Goal: Task Accomplishment & Management: Manage account settings

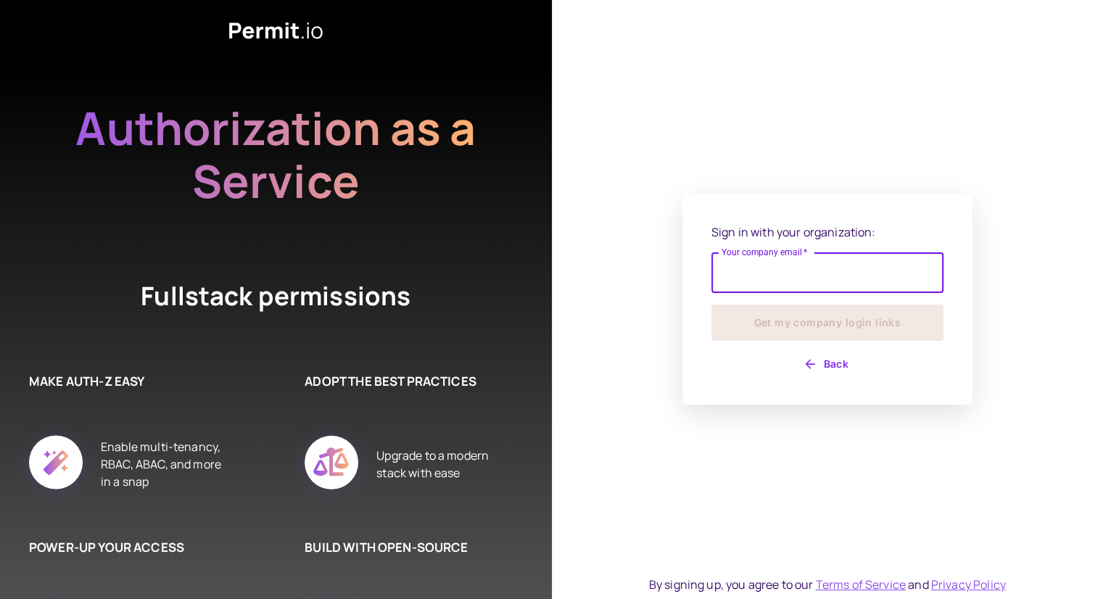
drag, startPoint x: 0, startPoint y: 0, endPoint x: 789, endPoint y: 288, distance: 839.7
click at [789, 288] on input "Your company email   *" at bounding box center [827, 272] width 232 height 41
type input "**********"
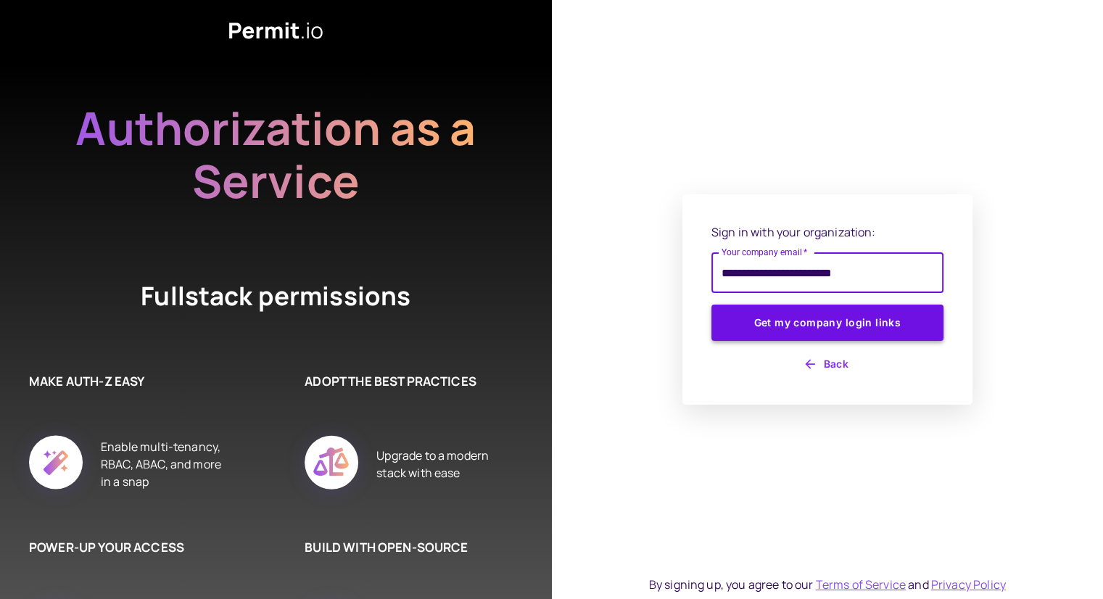
click at [783, 316] on button "Get my company login links" at bounding box center [827, 323] width 232 height 36
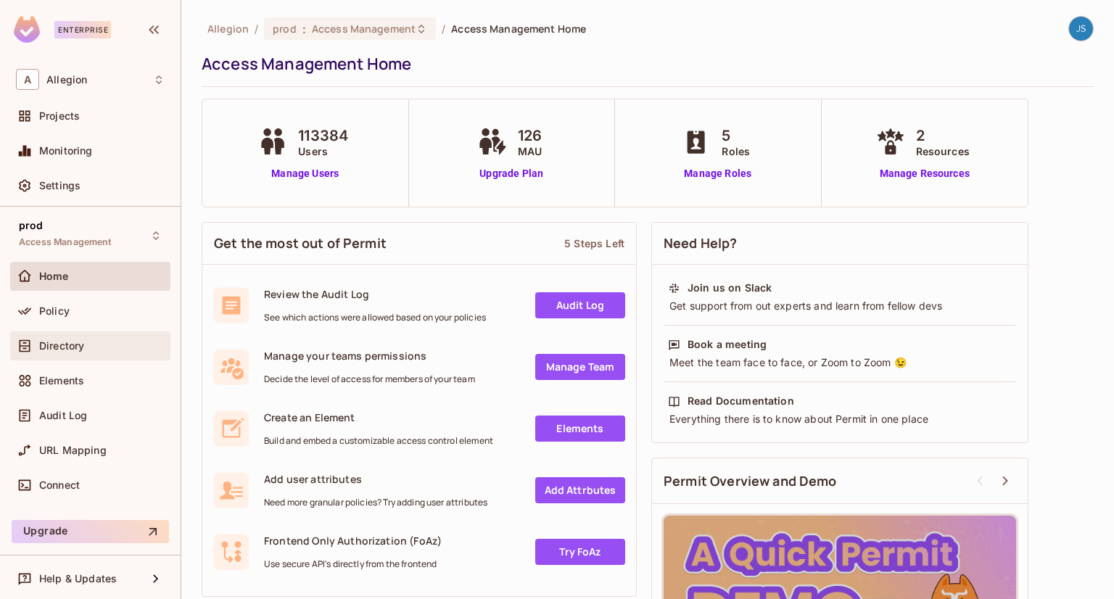
click at [67, 346] on span "Directory" at bounding box center [61, 346] width 45 height 12
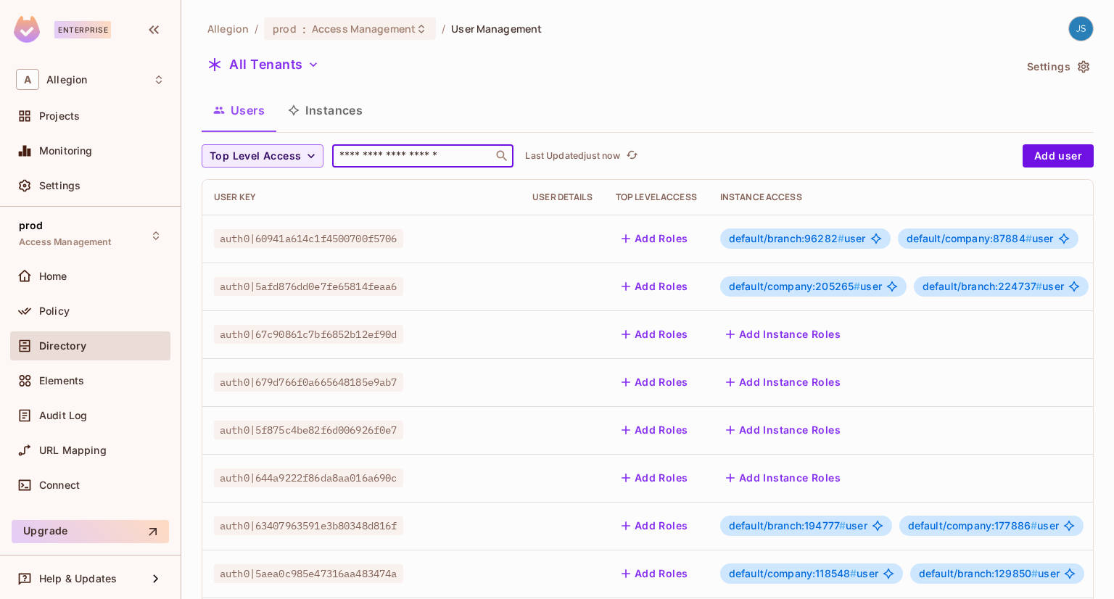
click at [419, 150] on input "text" at bounding box center [412, 156] width 152 height 15
paste input "**********"
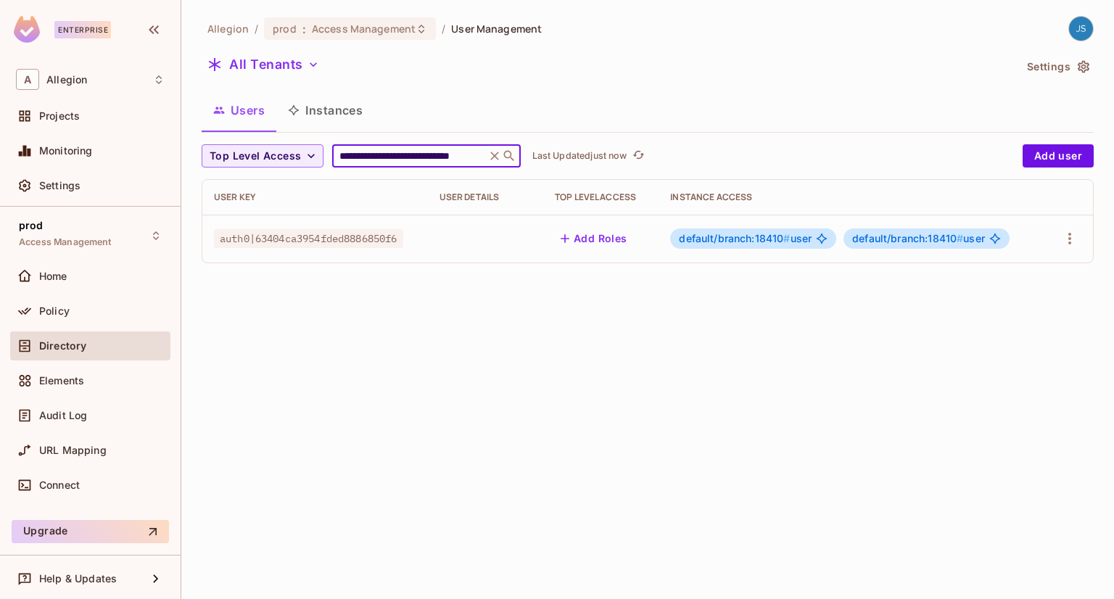
type input "**********"
click at [671, 347] on div "**********" at bounding box center [647, 299] width 932 height 599
click at [773, 236] on span "default/branch:18410 #" at bounding box center [734, 238] width 111 height 12
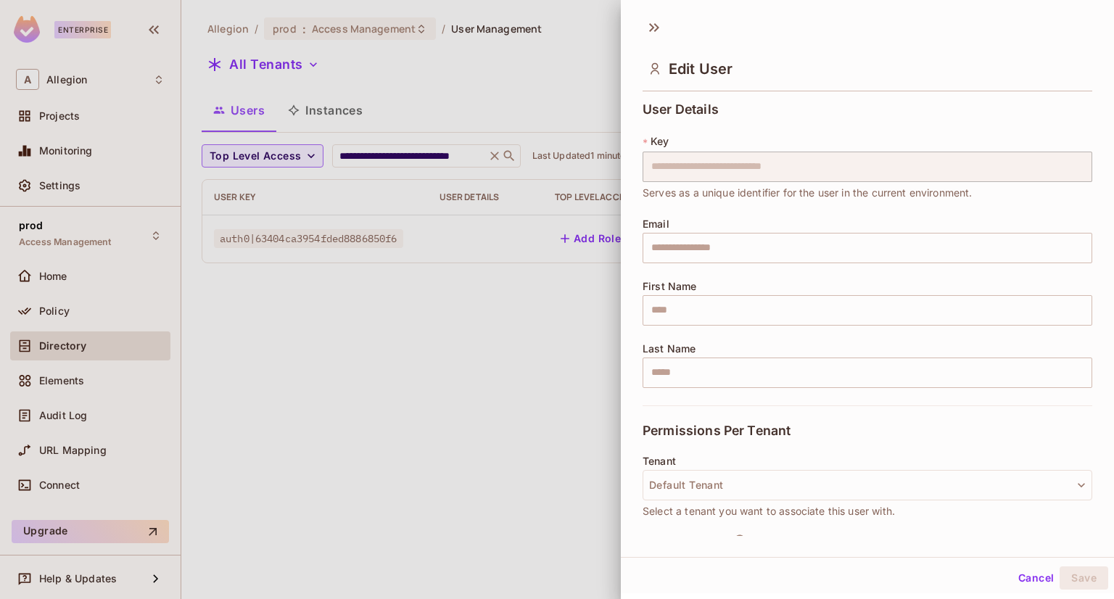
click at [551, 326] on div at bounding box center [557, 299] width 1114 height 599
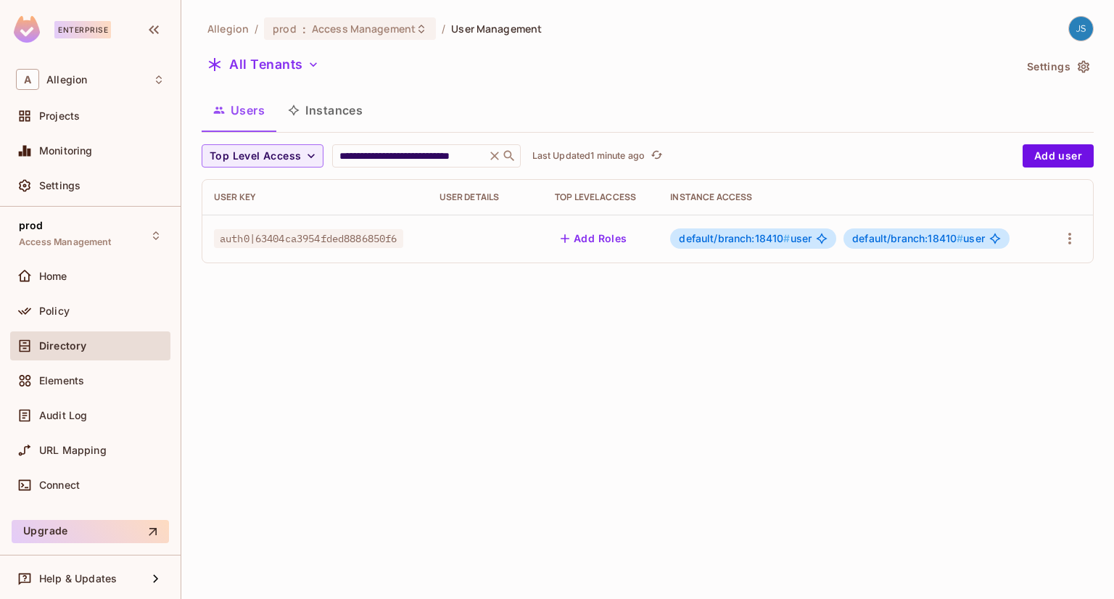
click at [323, 112] on button "Instances" at bounding box center [325, 110] width 98 height 36
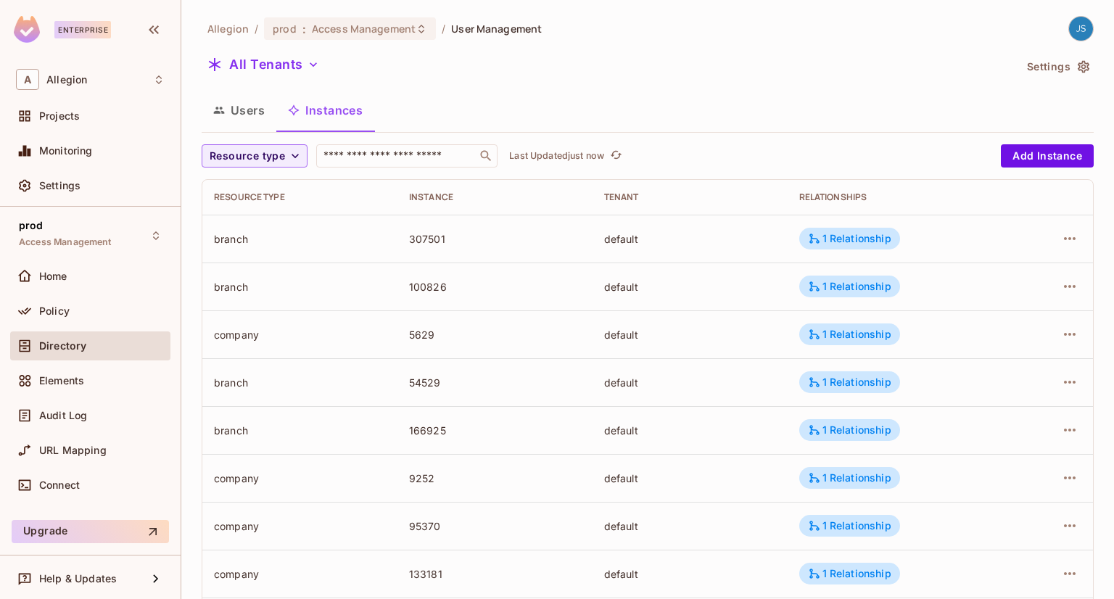
click at [266, 107] on button "Users" at bounding box center [239, 110] width 75 height 36
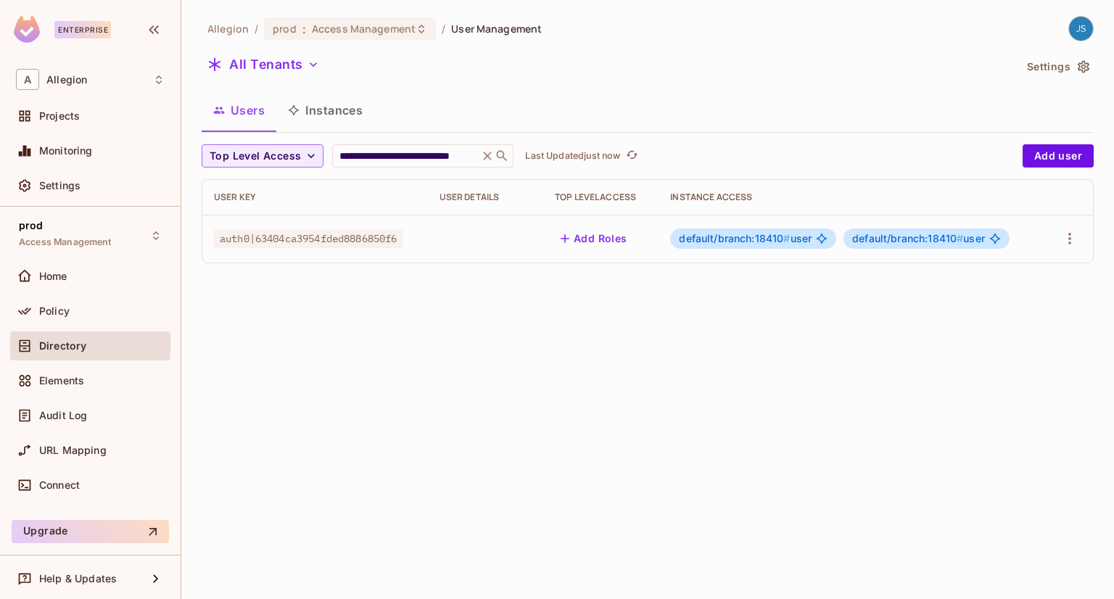
click at [328, 112] on button "Instances" at bounding box center [325, 110] width 98 height 36
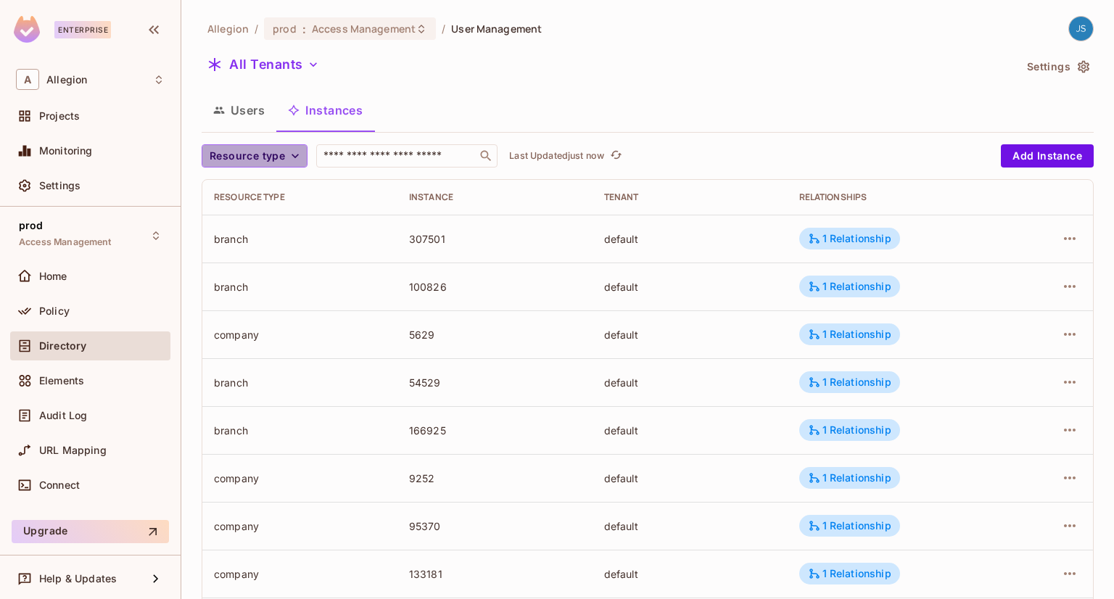
click at [294, 157] on icon "button" at bounding box center [295, 156] width 15 height 15
click at [246, 226] on span "branch" at bounding box center [237, 220] width 49 height 14
click at [372, 164] on div "​" at bounding box center [368, 155] width 181 height 23
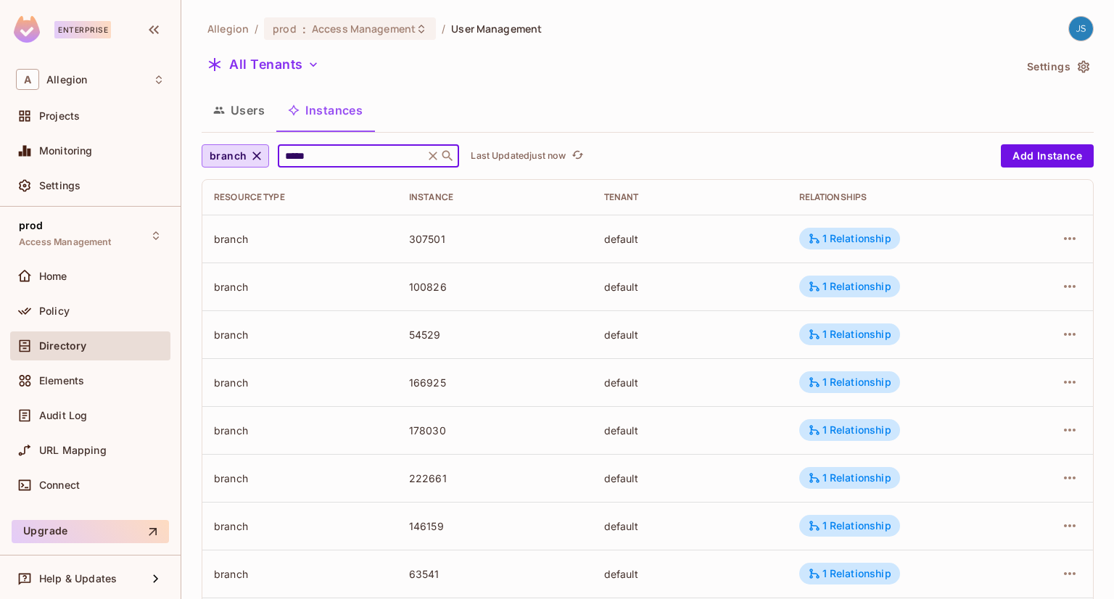
type input "*****"
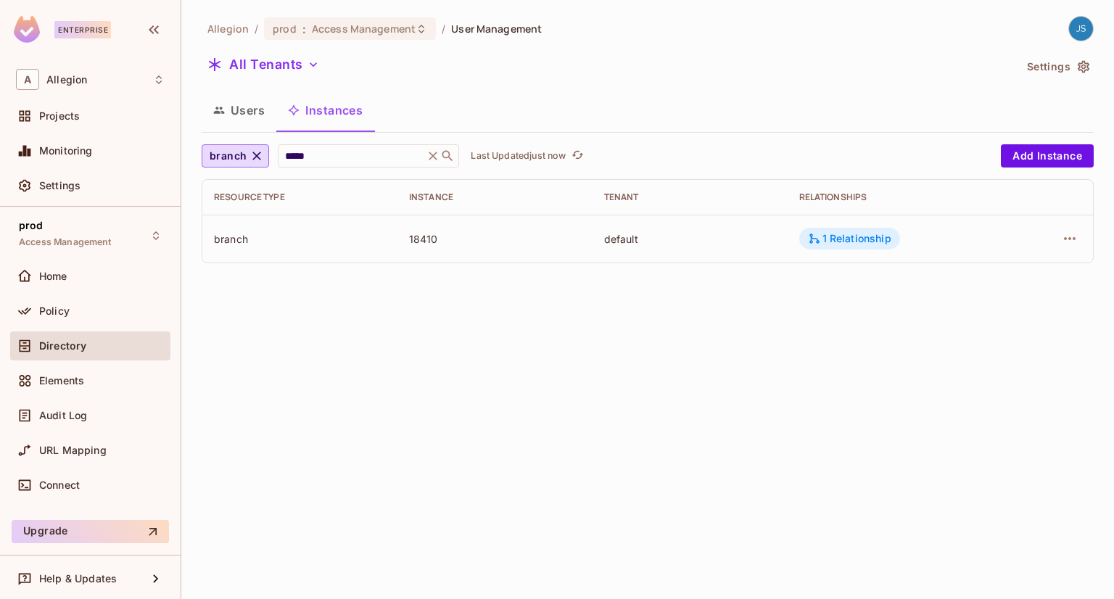
click at [853, 236] on div "1 Relationship" at bounding box center [849, 238] width 83 height 13
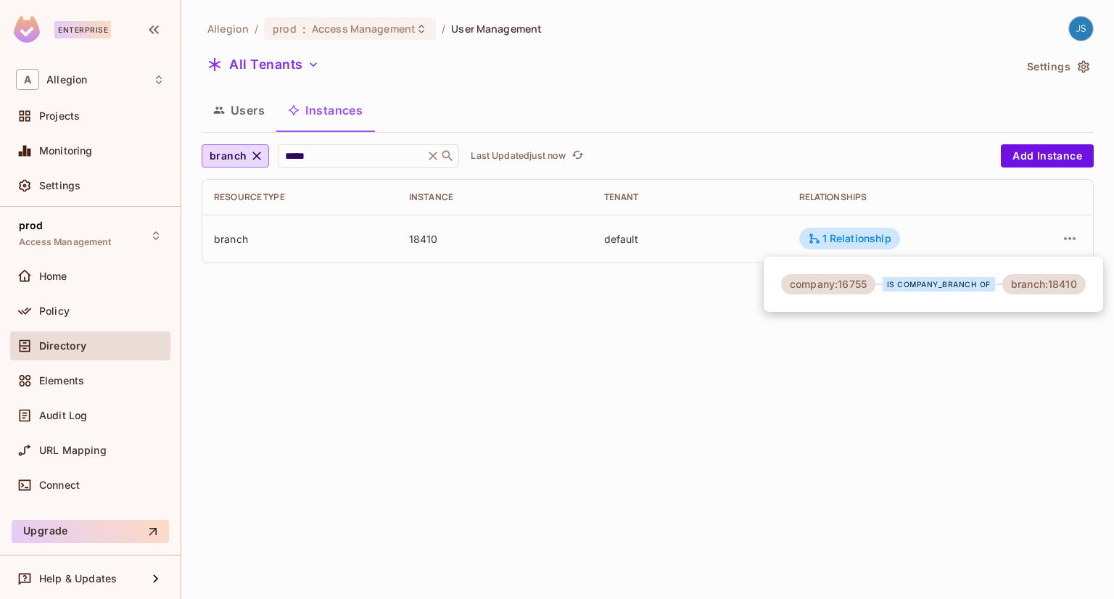
click at [857, 286] on div "company:16755" at bounding box center [828, 284] width 94 height 20
copy div "16755"
click at [689, 355] on div at bounding box center [557, 299] width 1114 height 599
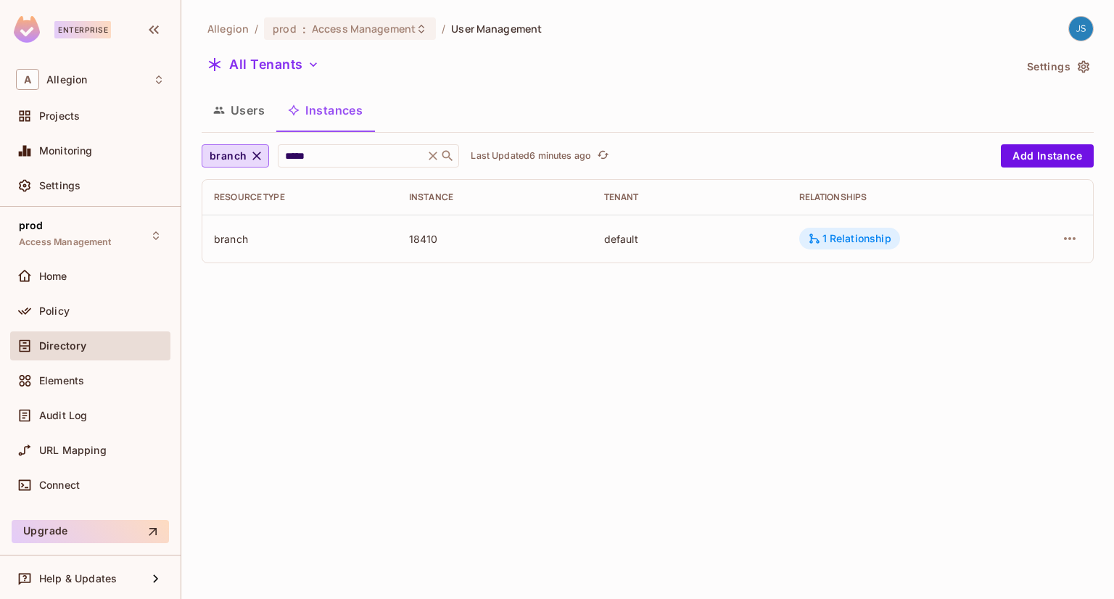
click at [856, 244] on div "1 Relationship" at bounding box center [849, 238] width 83 height 13
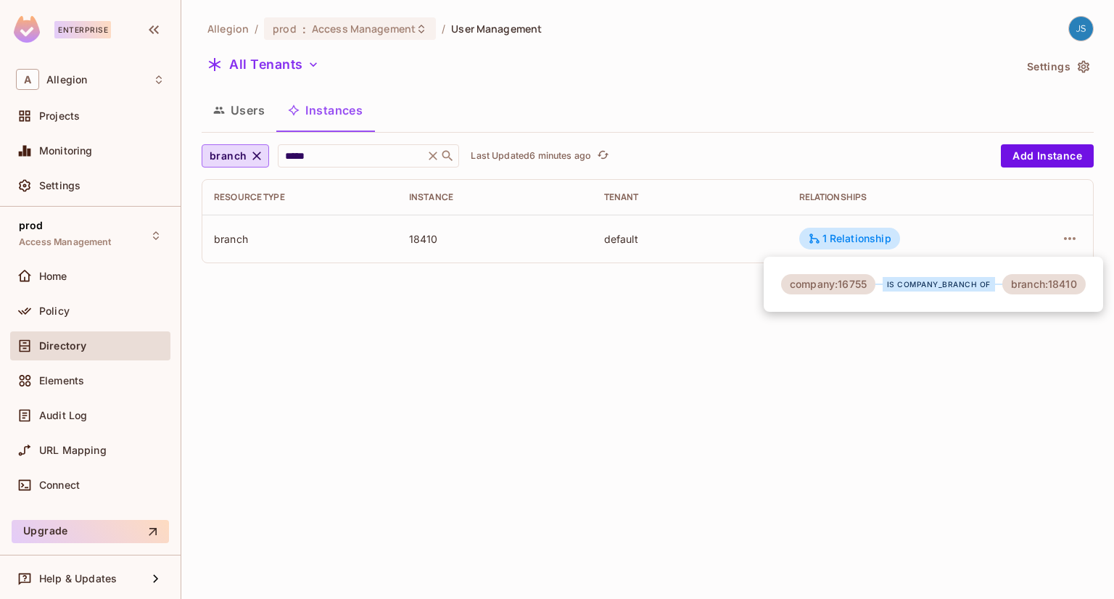
click at [687, 289] on div at bounding box center [557, 299] width 1114 height 599
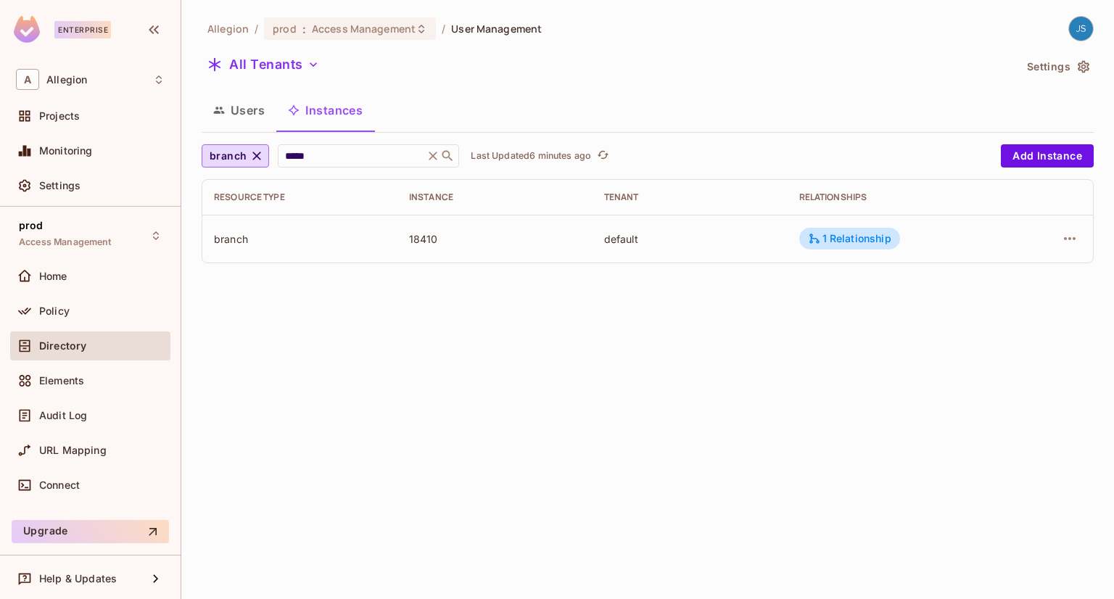
click at [259, 123] on button "Users" at bounding box center [239, 110] width 75 height 36
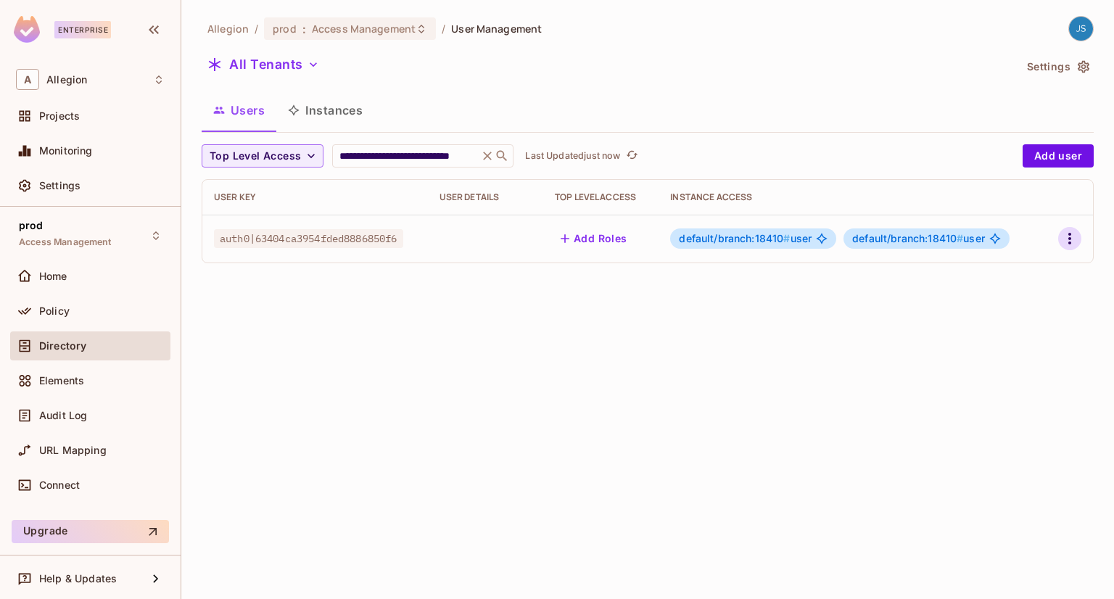
click at [1066, 242] on icon "button" at bounding box center [1069, 238] width 17 height 17
click at [1010, 268] on li "Edit" at bounding box center [1002, 272] width 135 height 32
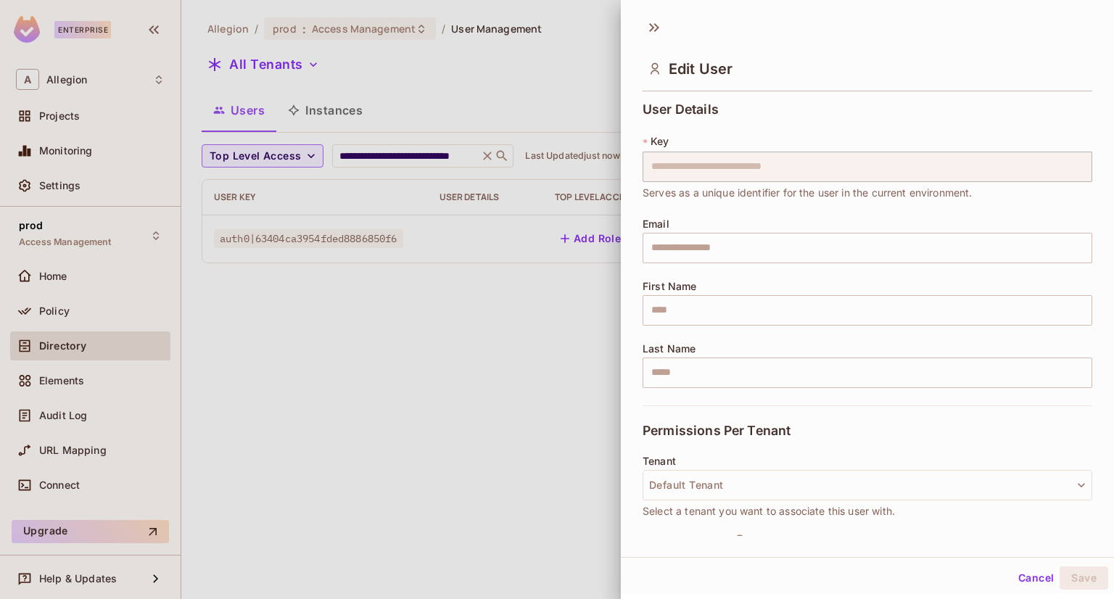
click at [474, 247] on div at bounding box center [557, 299] width 1114 height 599
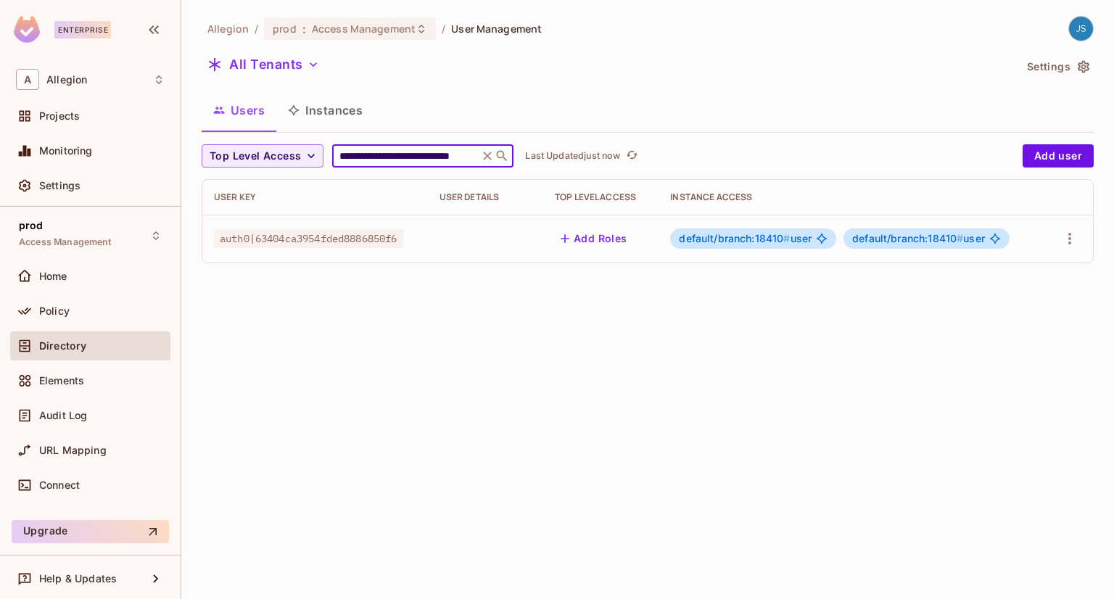
click at [413, 151] on input "**********" at bounding box center [405, 156] width 138 height 15
click at [1065, 233] on icon "button" at bounding box center [1069, 238] width 17 height 17
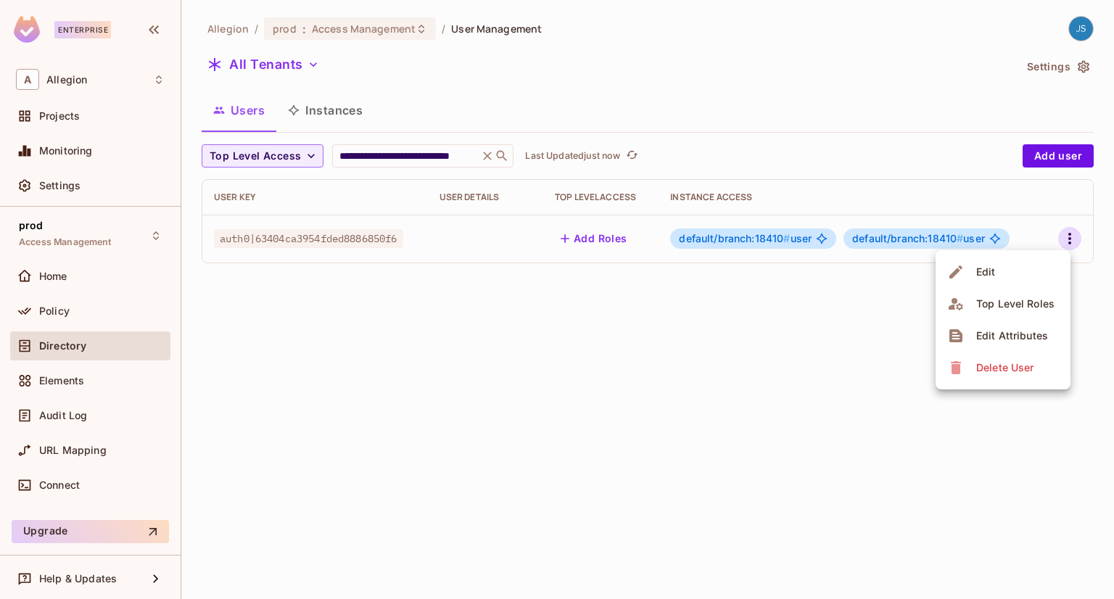
click at [1010, 279] on li "Edit" at bounding box center [1002, 272] width 135 height 32
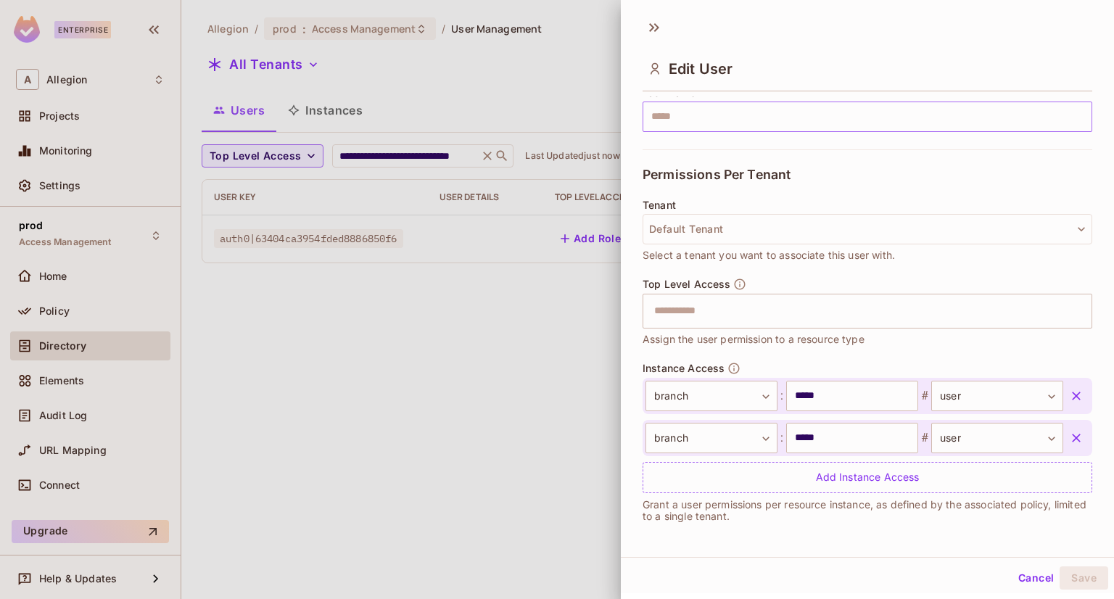
scroll to position [255, 0]
click at [1069, 399] on icon "button" at bounding box center [1076, 396] width 15 height 15
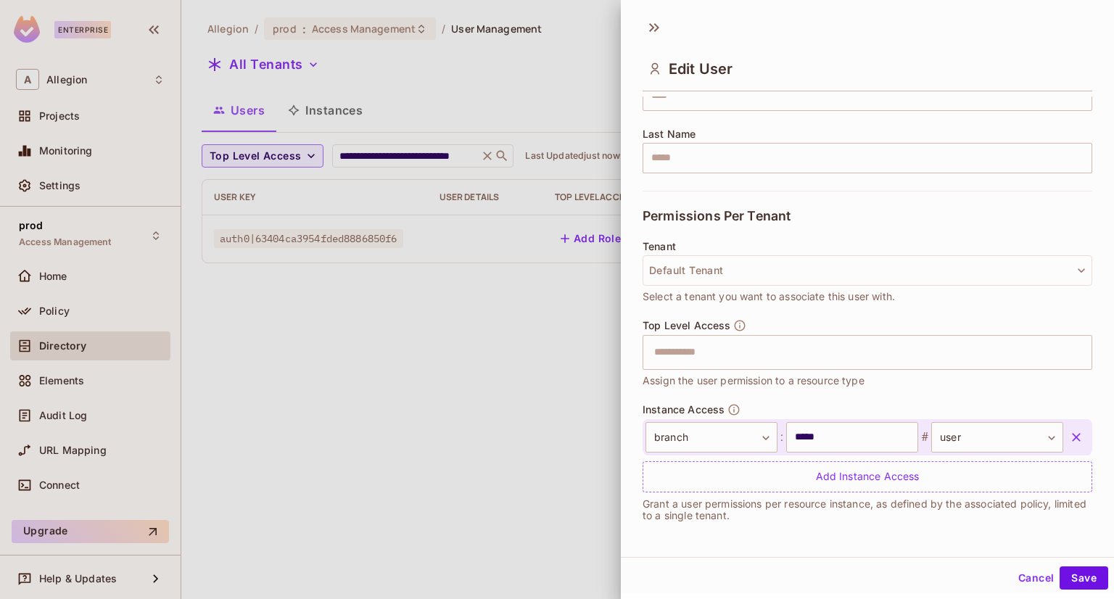
scroll to position [215, 0]
click at [1069, 443] on icon "button" at bounding box center [1076, 437] width 15 height 15
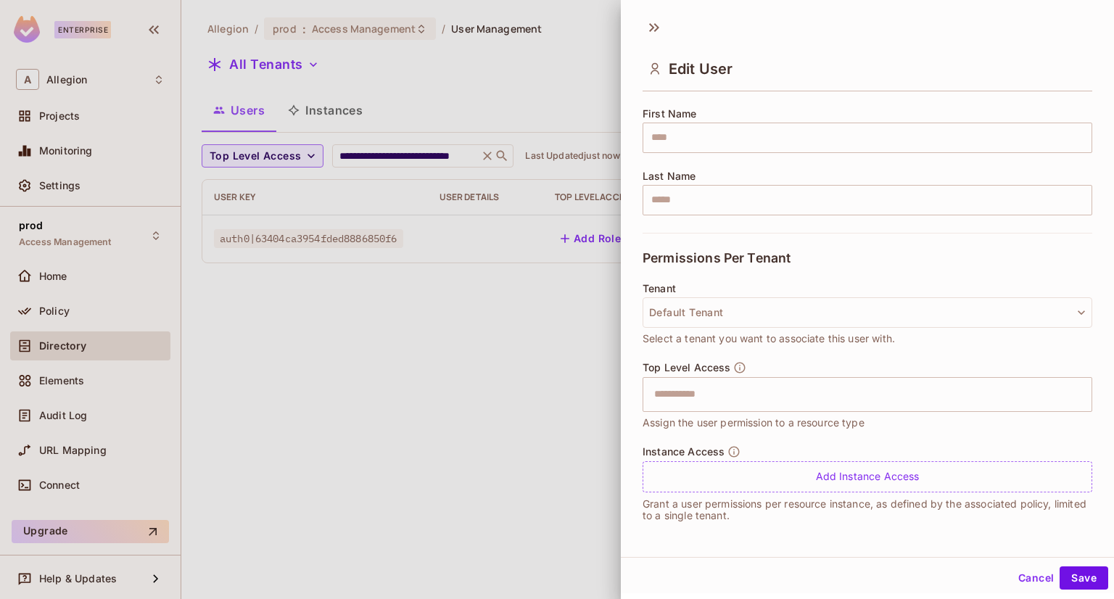
scroll to position [172, 0]
click at [1090, 573] on button "Save" at bounding box center [1083, 577] width 49 height 23
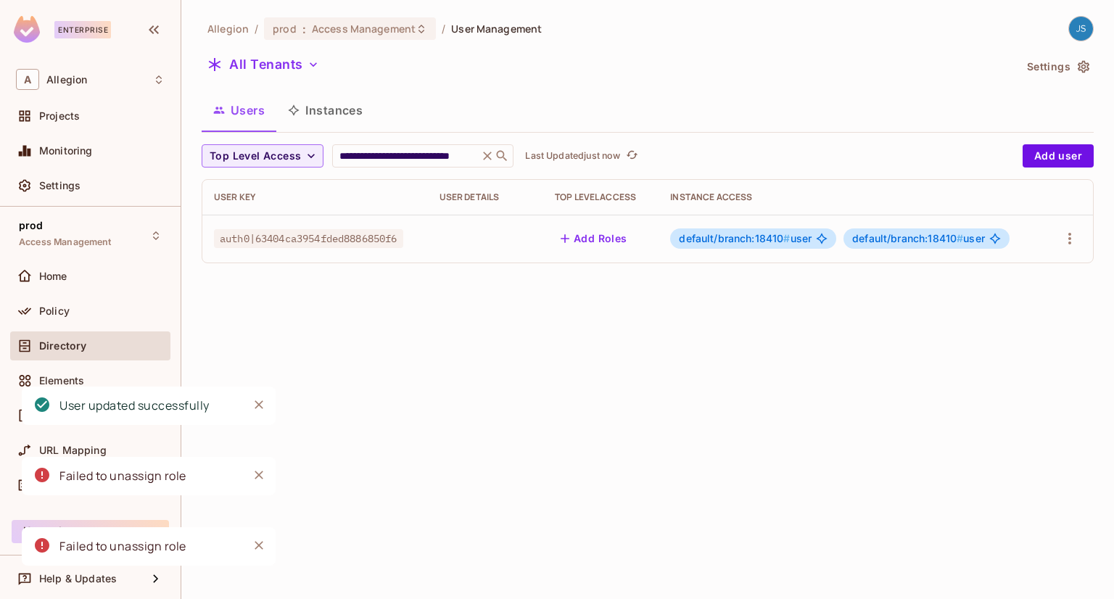
click at [609, 273] on div "**********" at bounding box center [648, 209] width 892 height 131
click at [405, 145] on div "**********" at bounding box center [422, 155] width 181 height 23
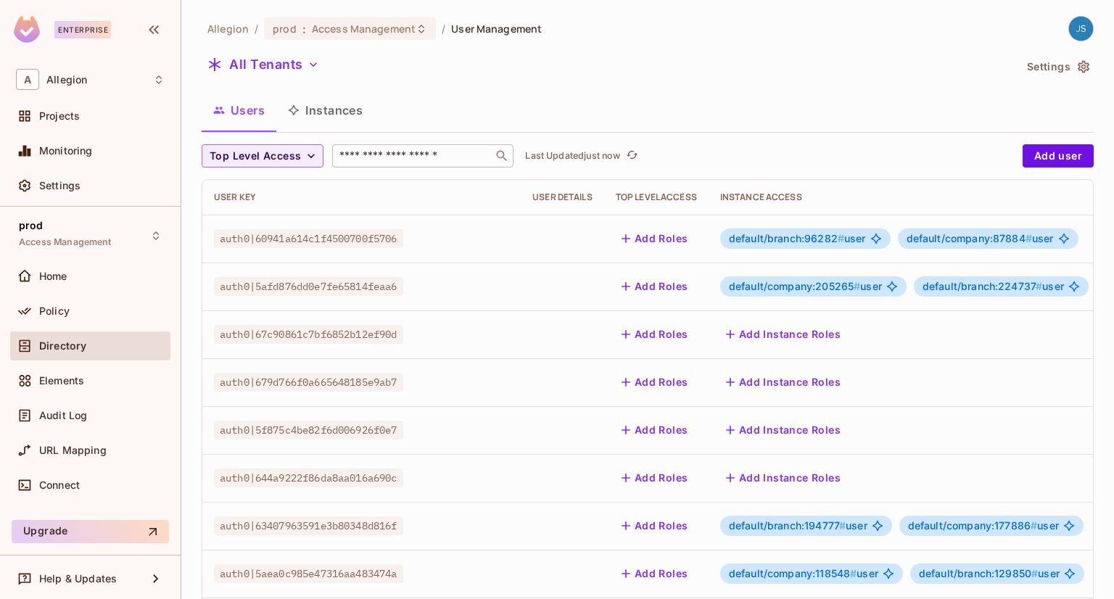
click at [394, 157] on input "text" at bounding box center [412, 156] width 152 height 15
paste input "**********"
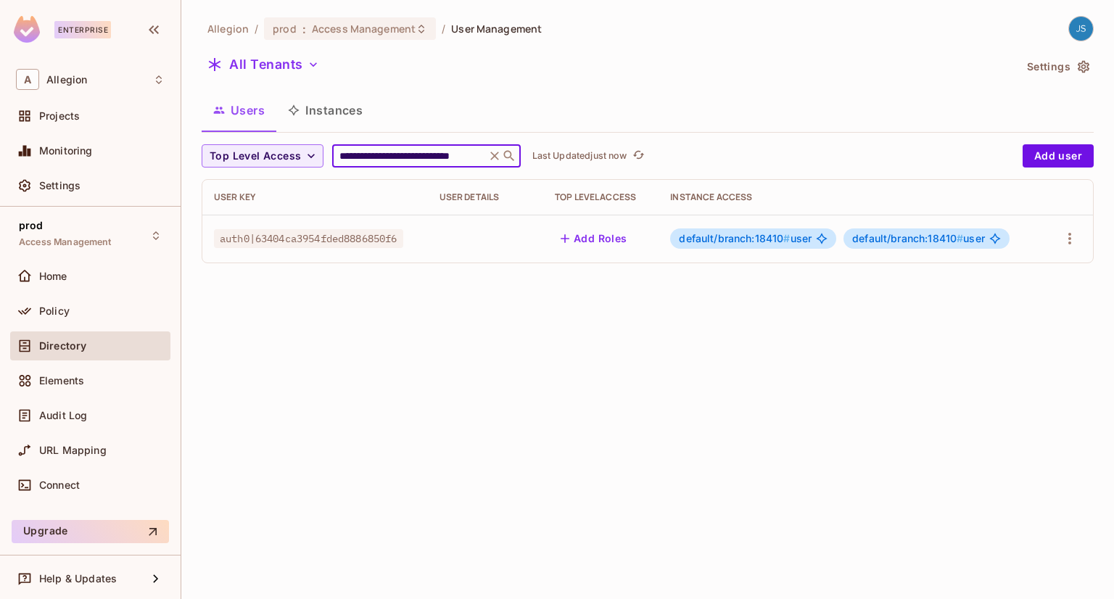
type input "**********"
click at [975, 243] on span "default/branch:18410 # user" at bounding box center [918, 239] width 133 height 12
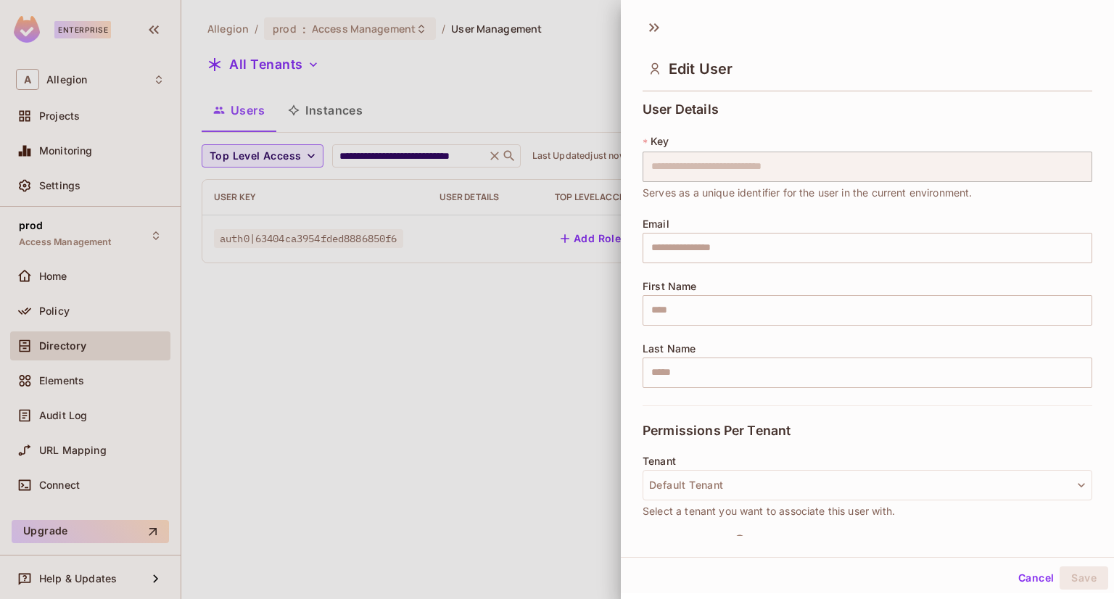
scroll to position [256, 0]
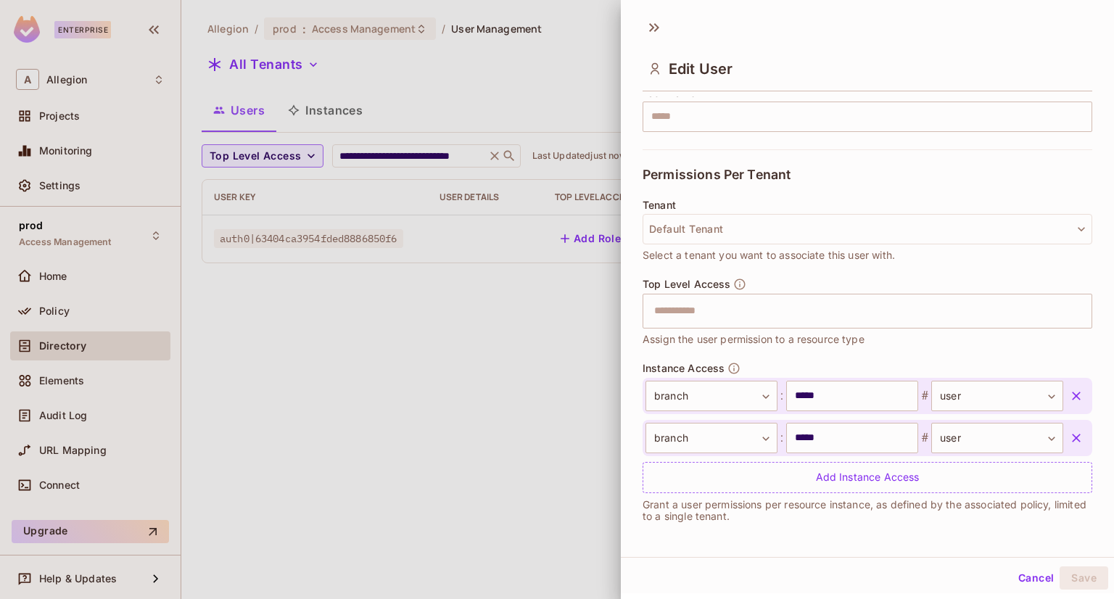
click at [1072, 392] on icon "button" at bounding box center [1076, 396] width 9 height 9
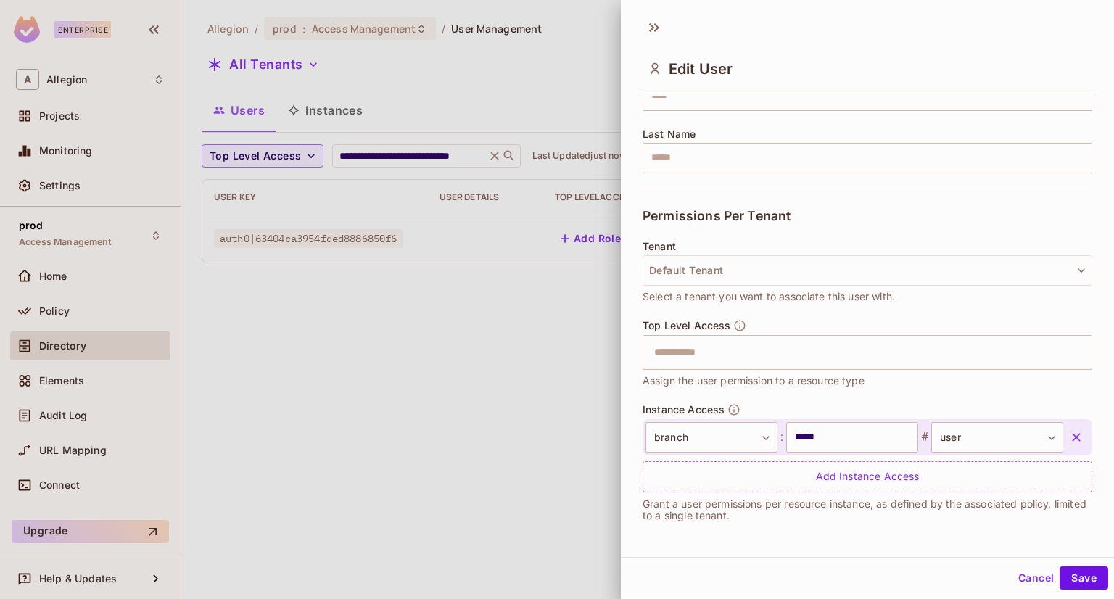
scroll to position [215, 0]
click at [1082, 576] on button "Save" at bounding box center [1083, 577] width 49 height 23
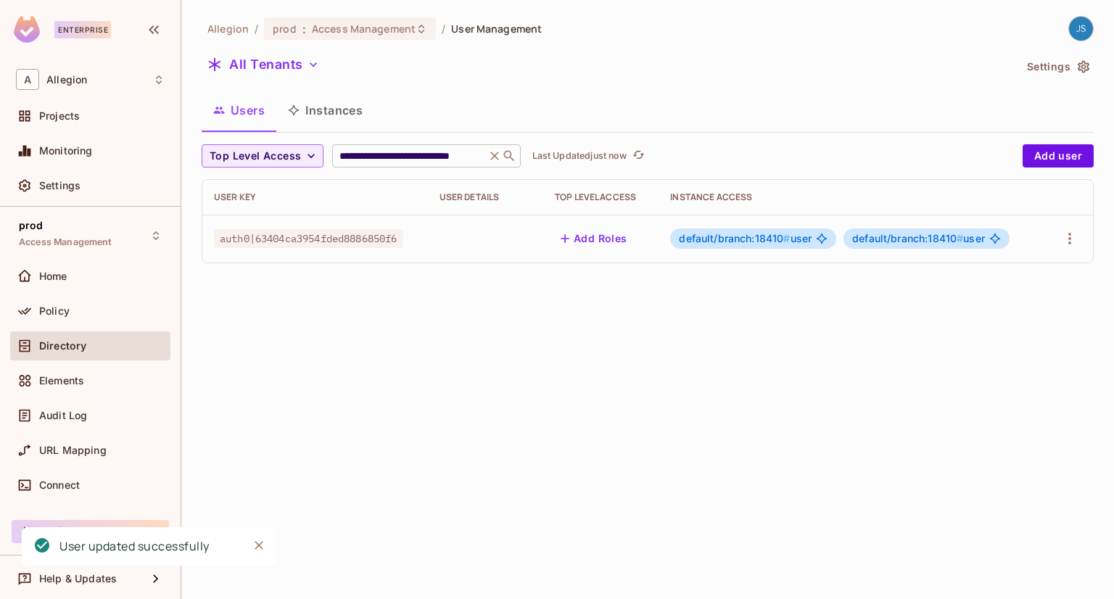
click at [426, 156] on input "**********" at bounding box center [408, 156] width 144 height 15
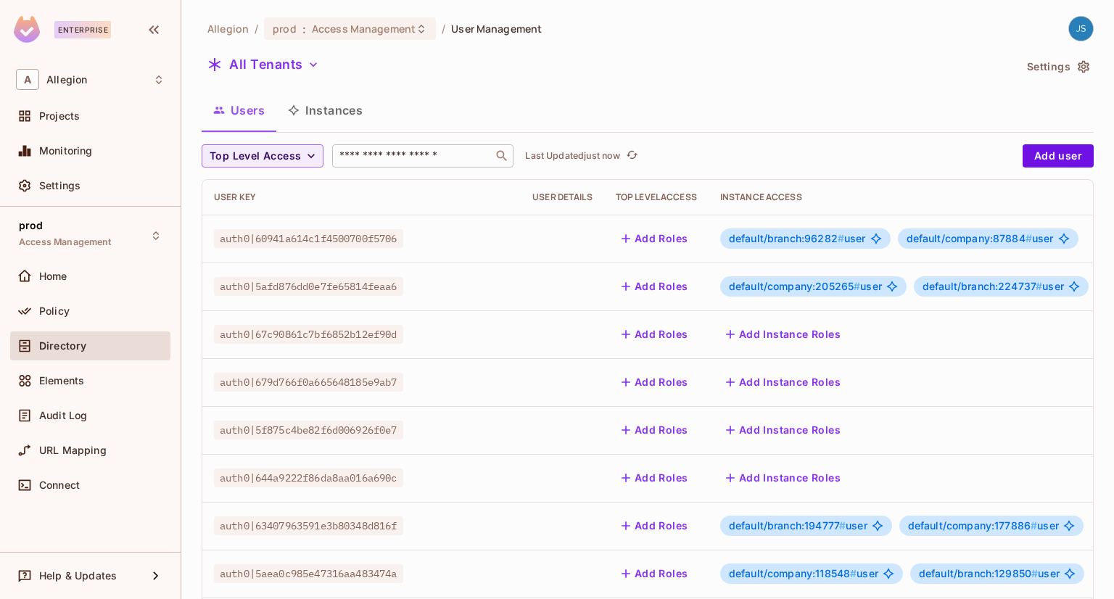
click at [411, 160] on input "text" at bounding box center [412, 156] width 152 height 15
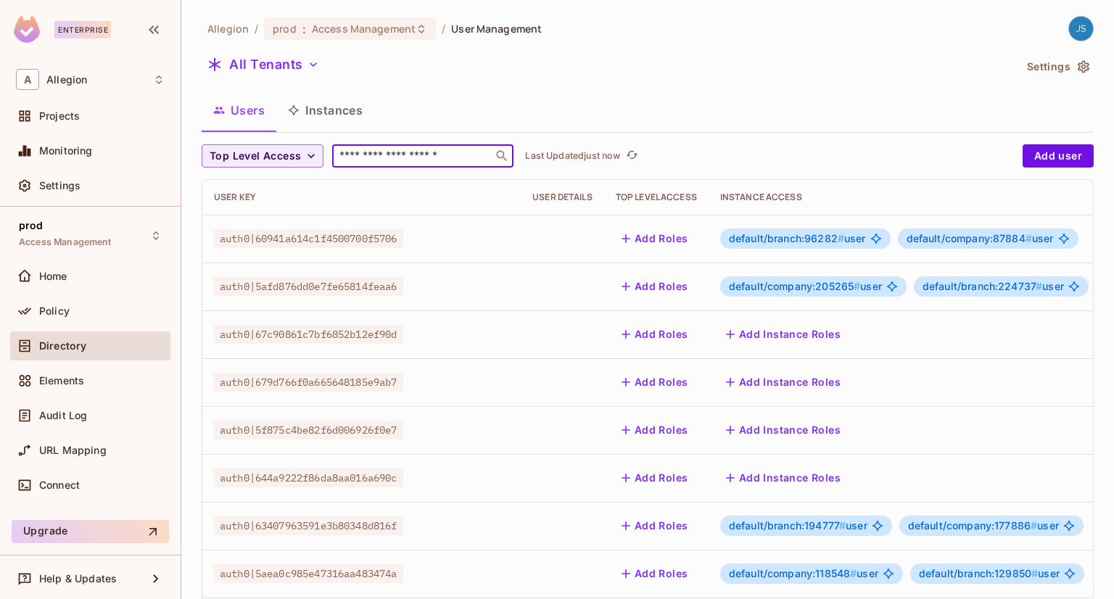
paste input "**********"
type input "**********"
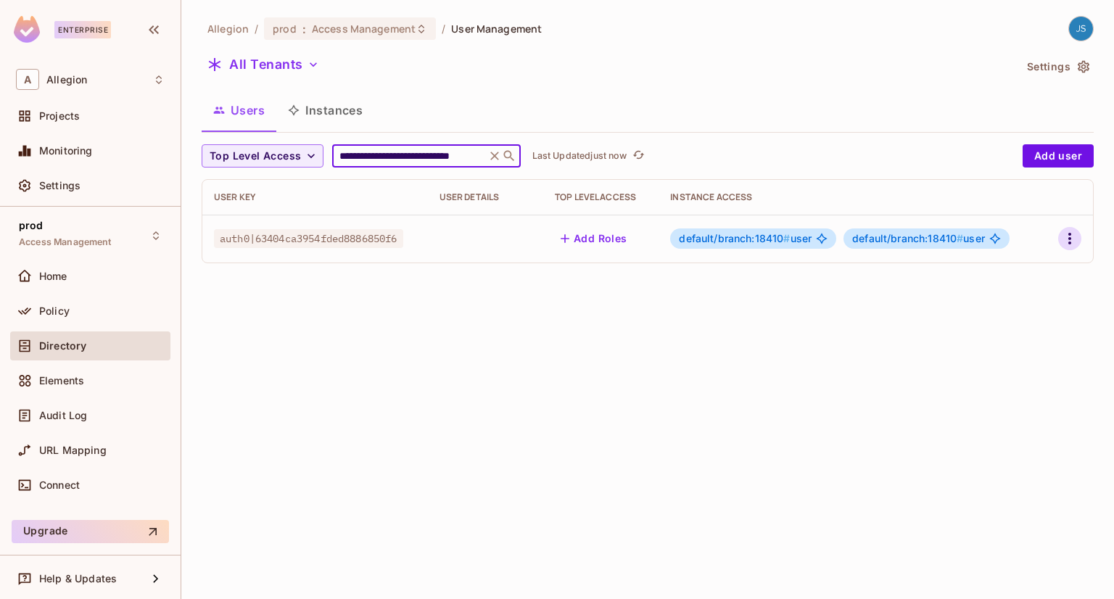
click at [1068, 242] on icon "button" at bounding box center [1069, 239] width 3 height 12
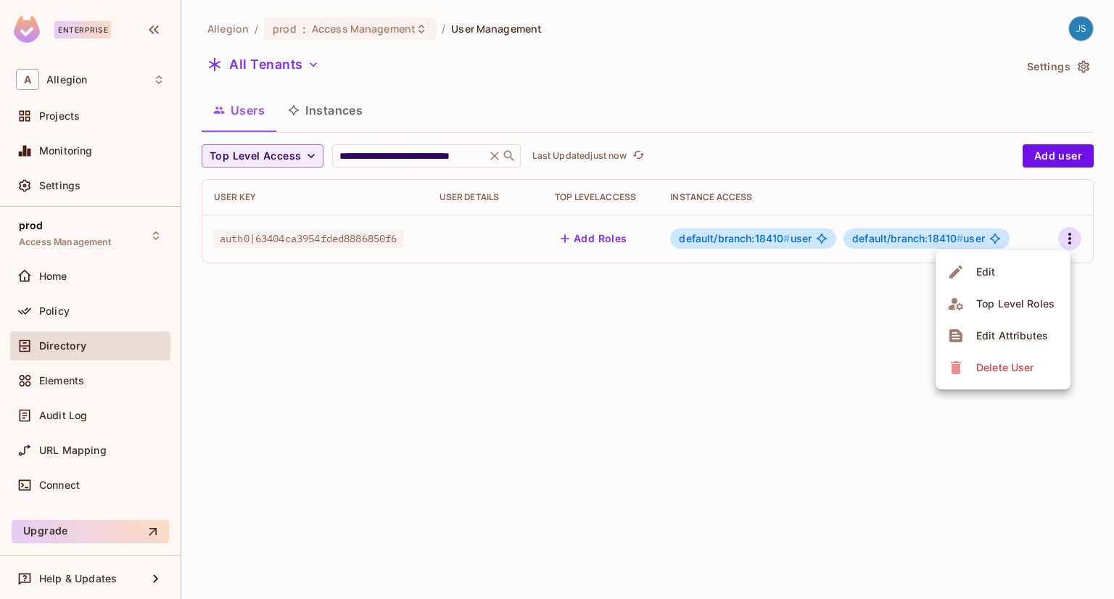
scroll to position [0, 0]
click at [1023, 268] on li "Edit" at bounding box center [1002, 272] width 135 height 32
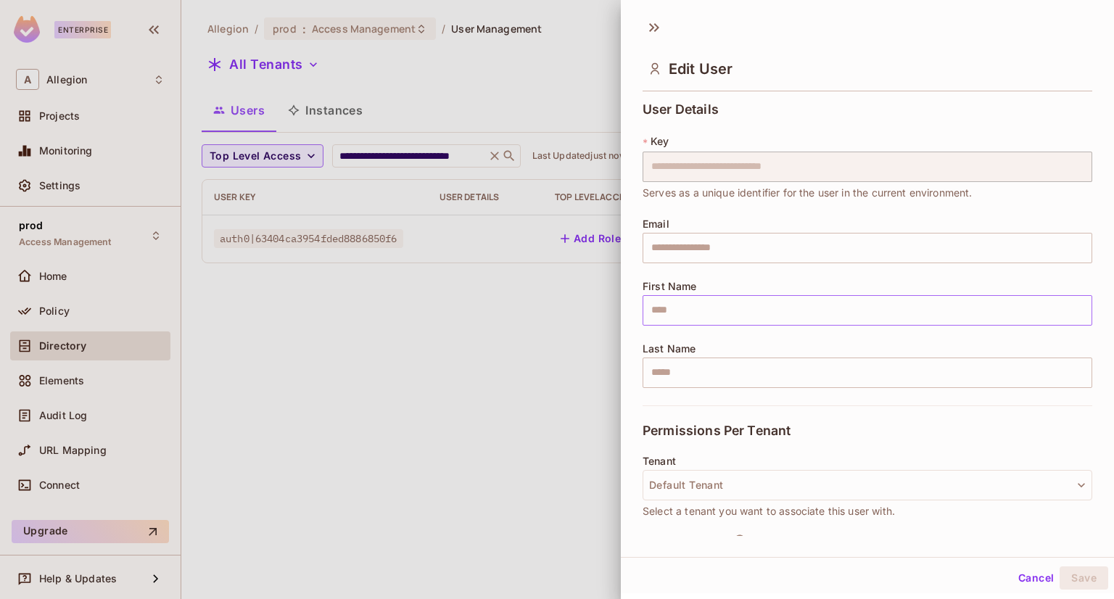
scroll to position [256, 0]
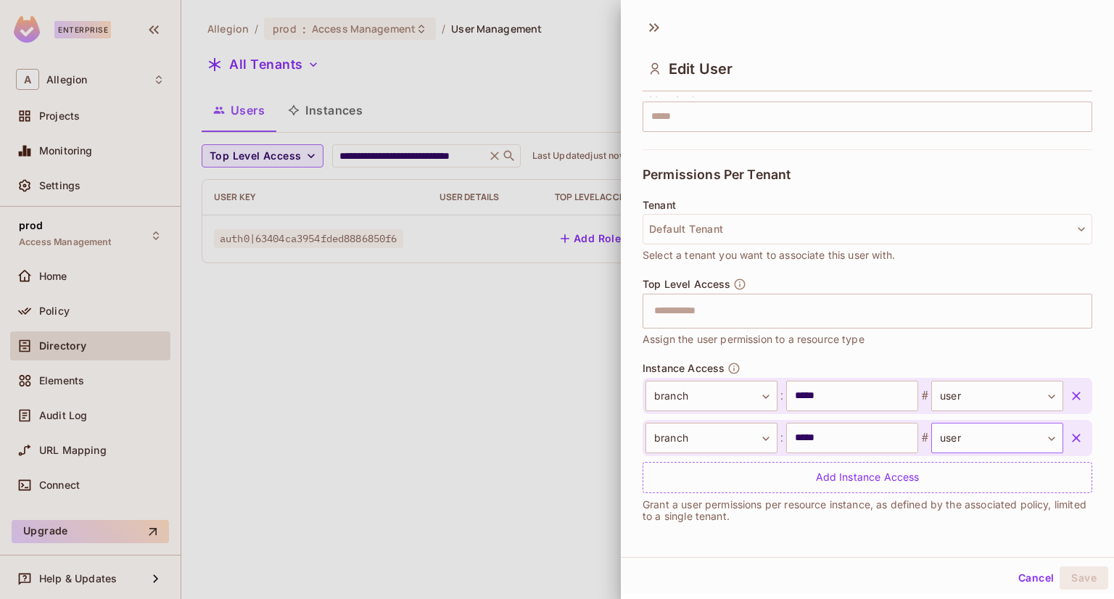
click at [1027, 433] on body "**********" at bounding box center [557, 299] width 1114 height 599
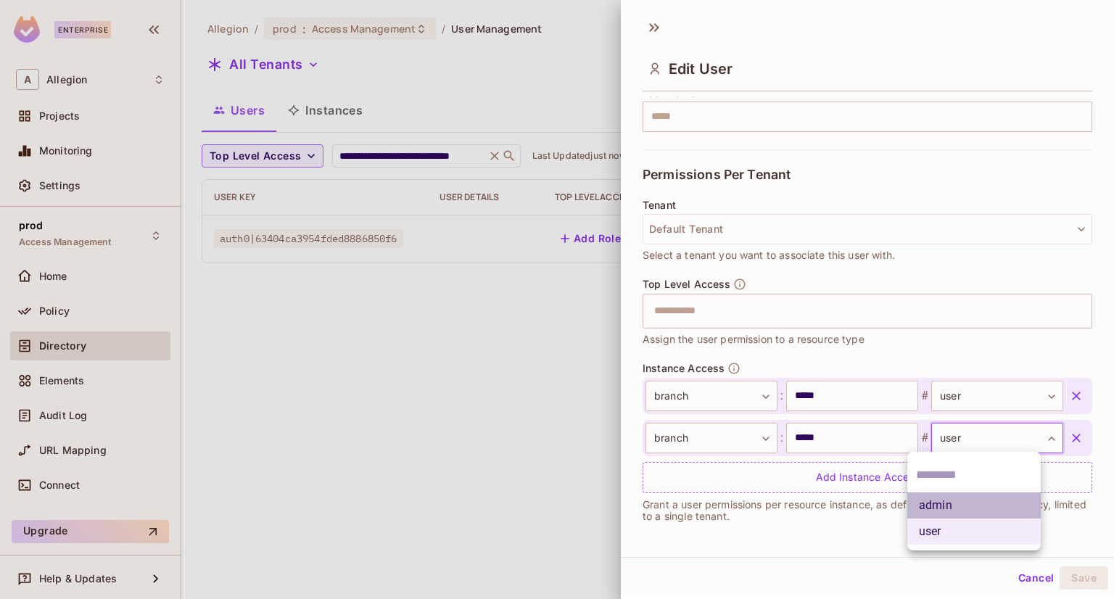
click at [956, 502] on li "admin" at bounding box center [973, 505] width 133 height 26
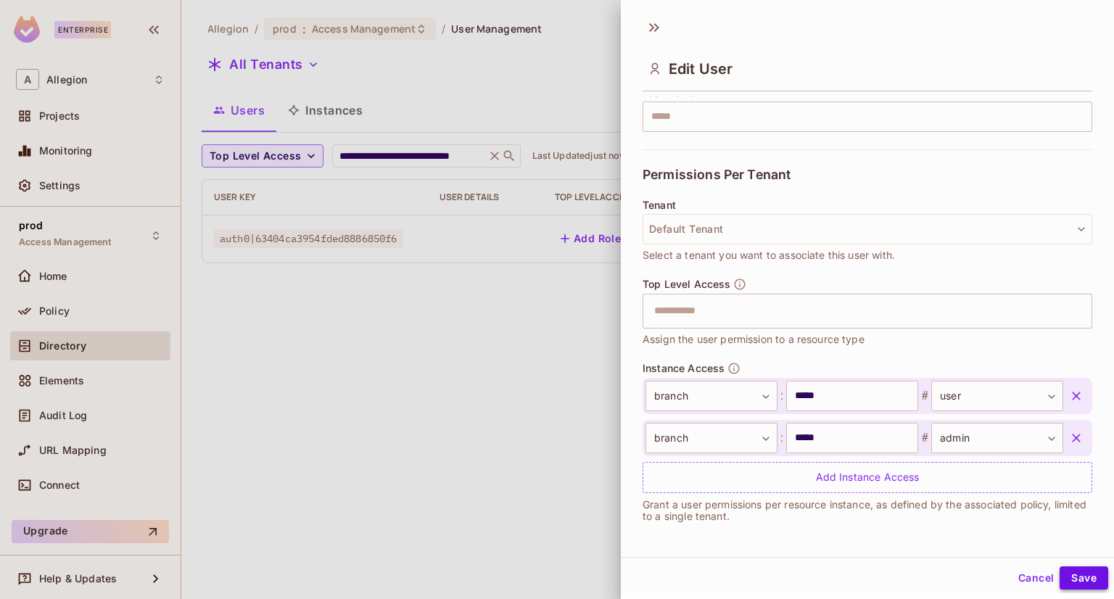
click at [1071, 575] on button "Save" at bounding box center [1083, 577] width 49 height 23
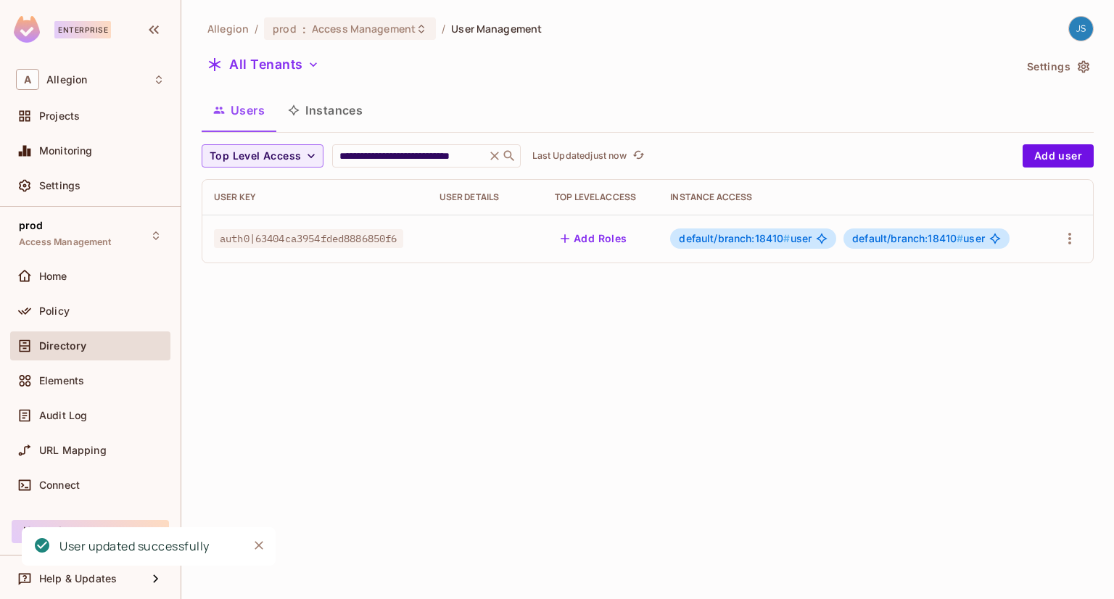
click at [755, 391] on div "**********" at bounding box center [647, 299] width 932 height 599
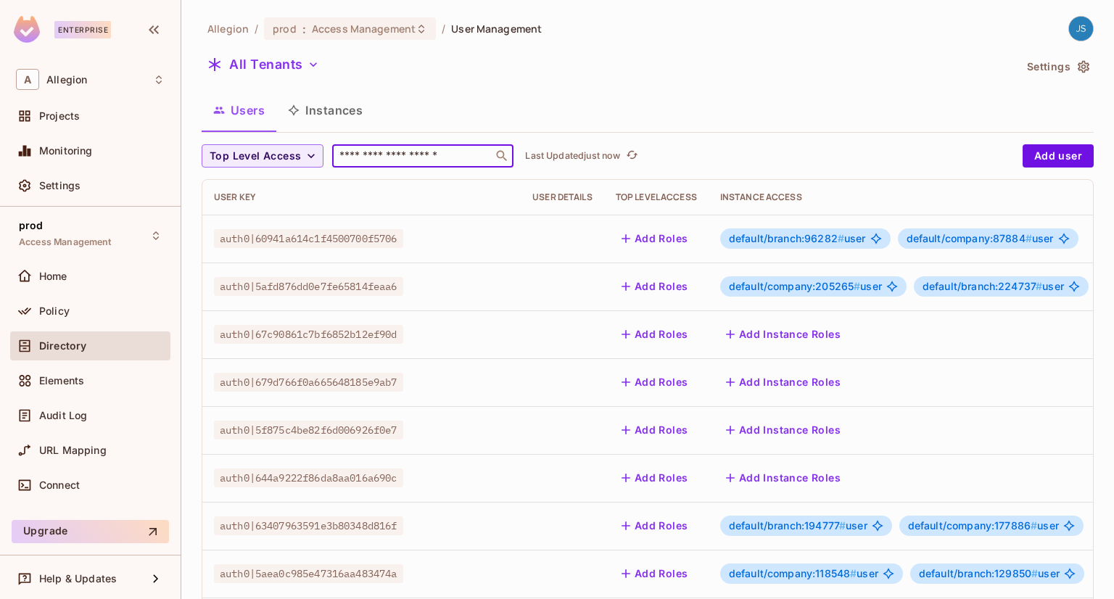
click at [439, 149] on input "text" at bounding box center [412, 156] width 152 height 15
paste input "**********"
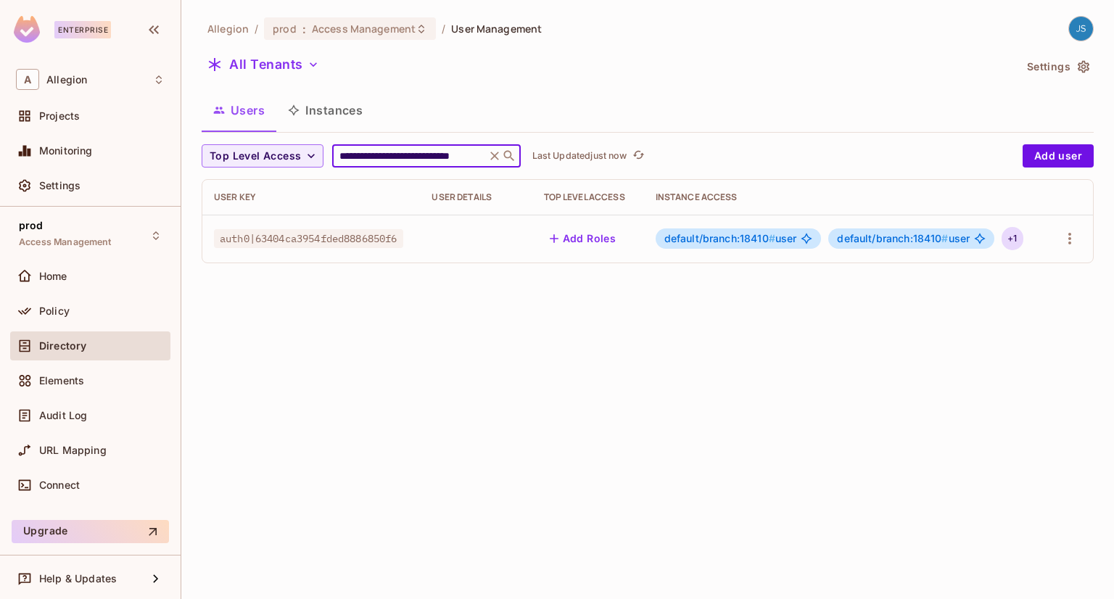
type input "**********"
click at [1009, 242] on div "+ 1" at bounding box center [1011, 238] width 21 height 23
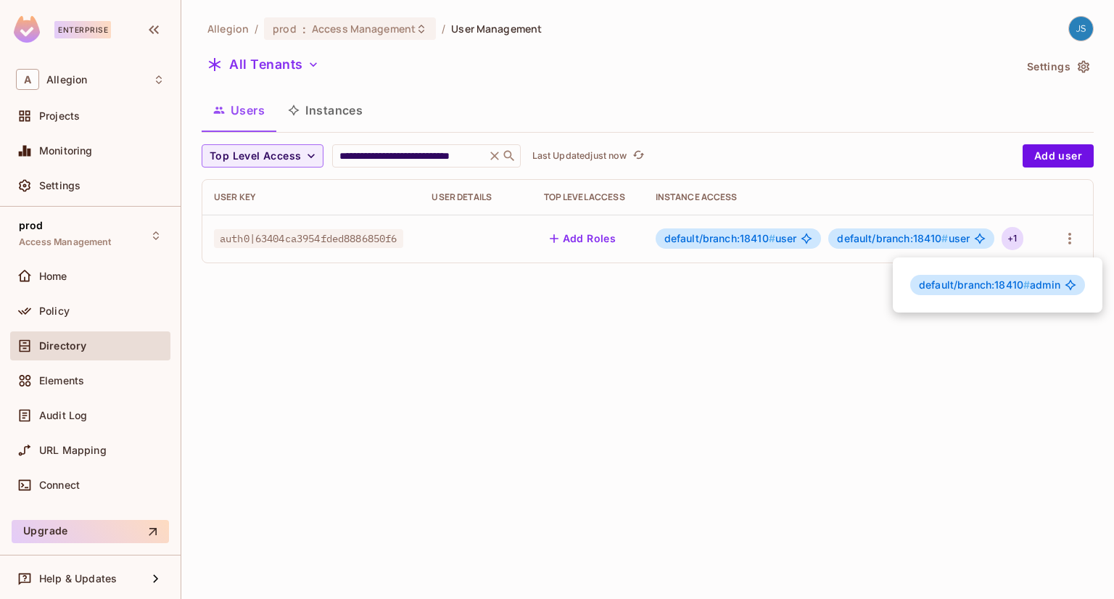
click at [1064, 239] on div at bounding box center [557, 299] width 1114 height 599
click at [1065, 239] on icon "button" at bounding box center [1069, 238] width 17 height 17
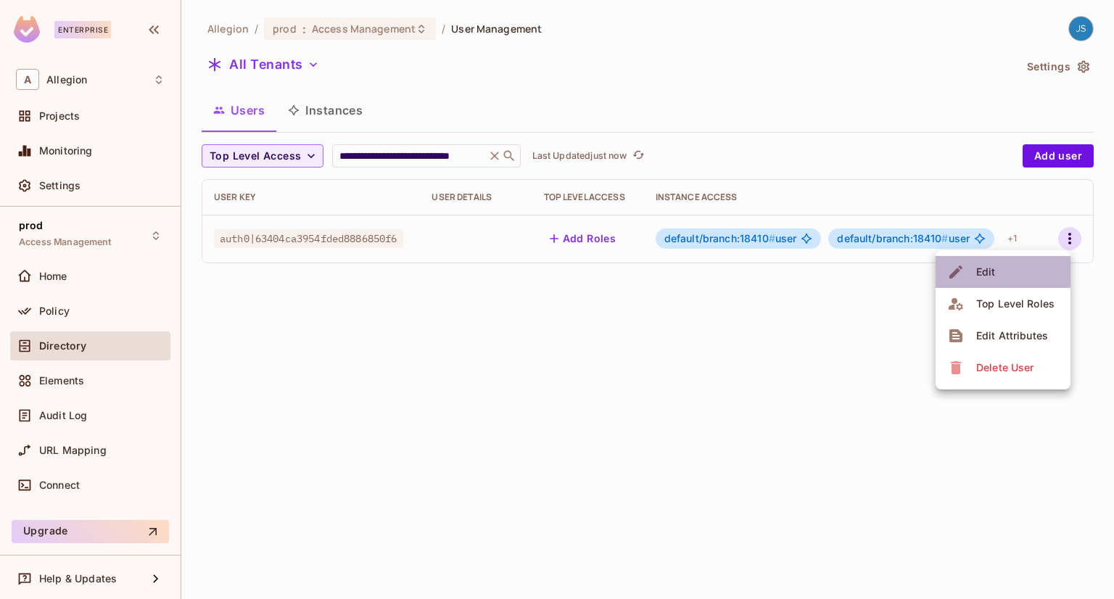
click at [1011, 273] on li "Edit" at bounding box center [1002, 272] width 135 height 32
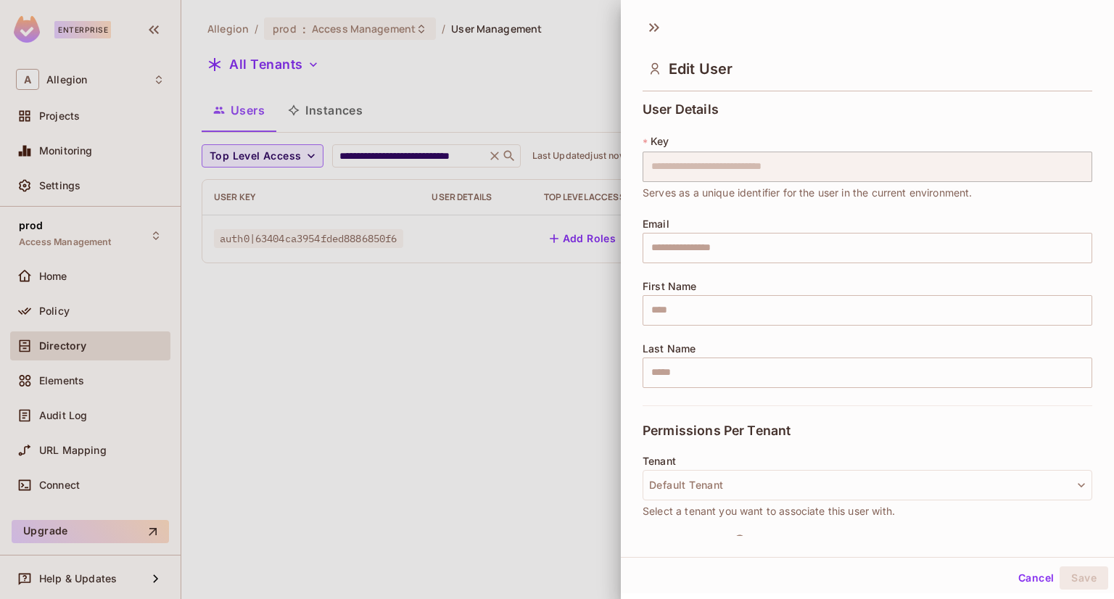
scroll to position [299, 0]
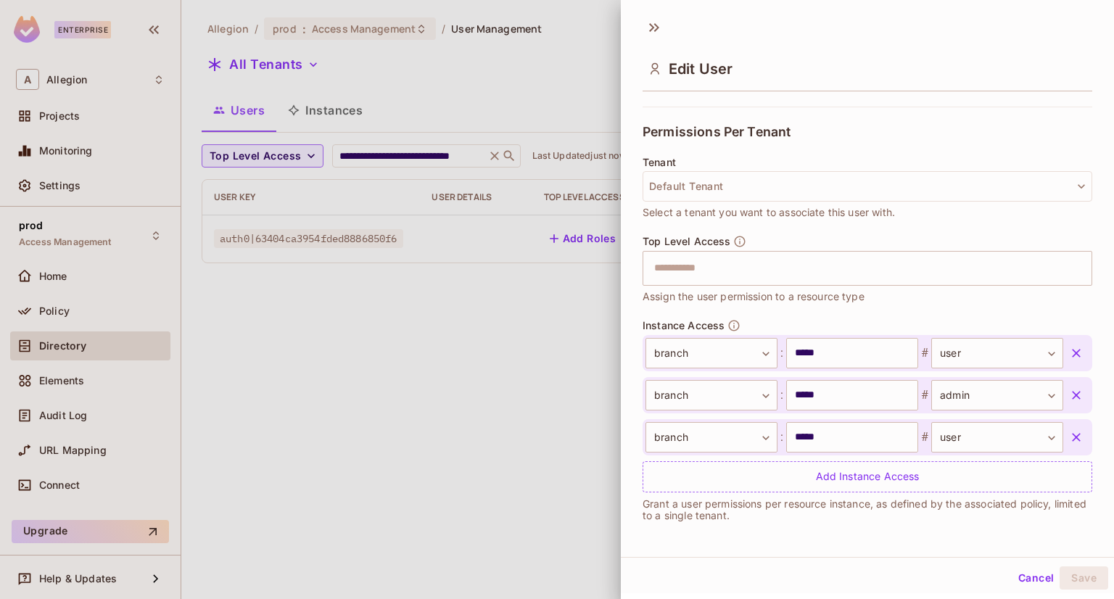
click at [1063, 394] on button "button" at bounding box center [1076, 395] width 26 height 26
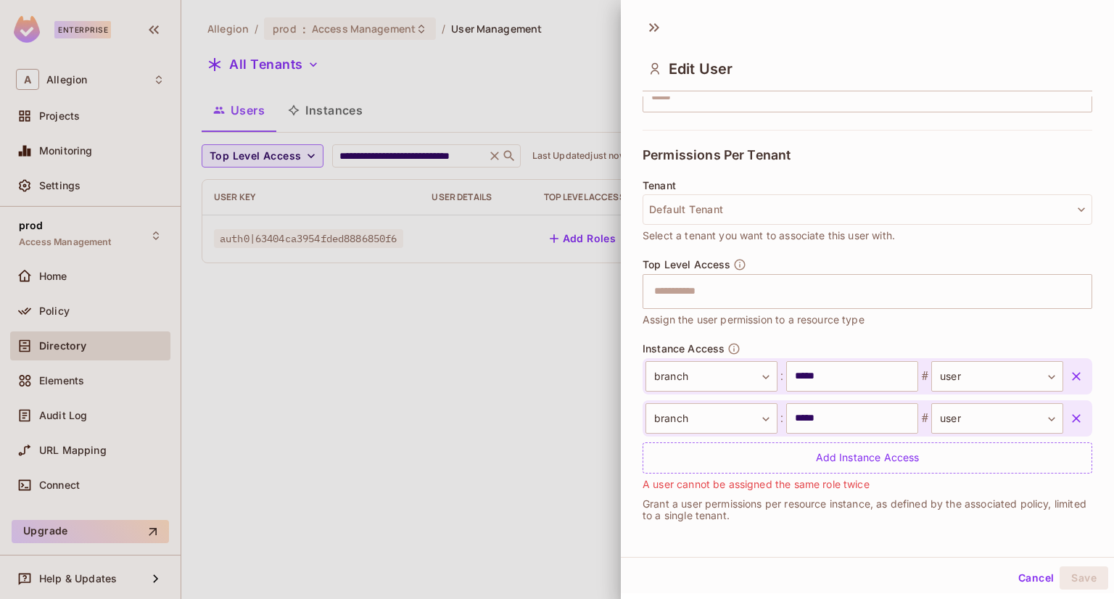
click at [1069, 379] on icon "button" at bounding box center [1076, 376] width 15 height 15
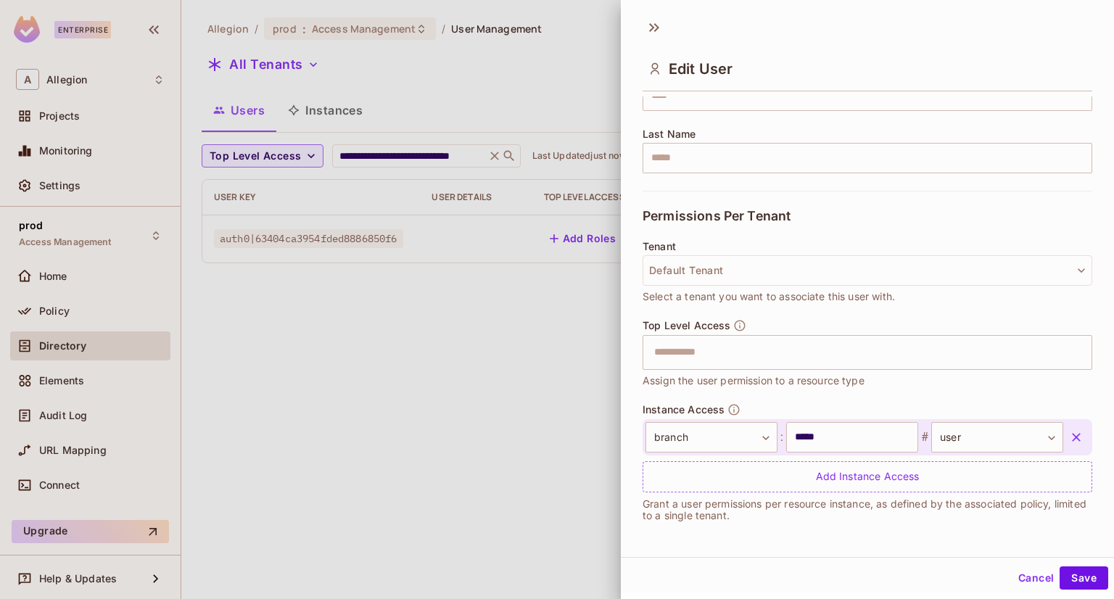
scroll to position [215, 0]
click at [1069, 434] on icon "button" at bounding box center [1076, 437] width 15 height 15
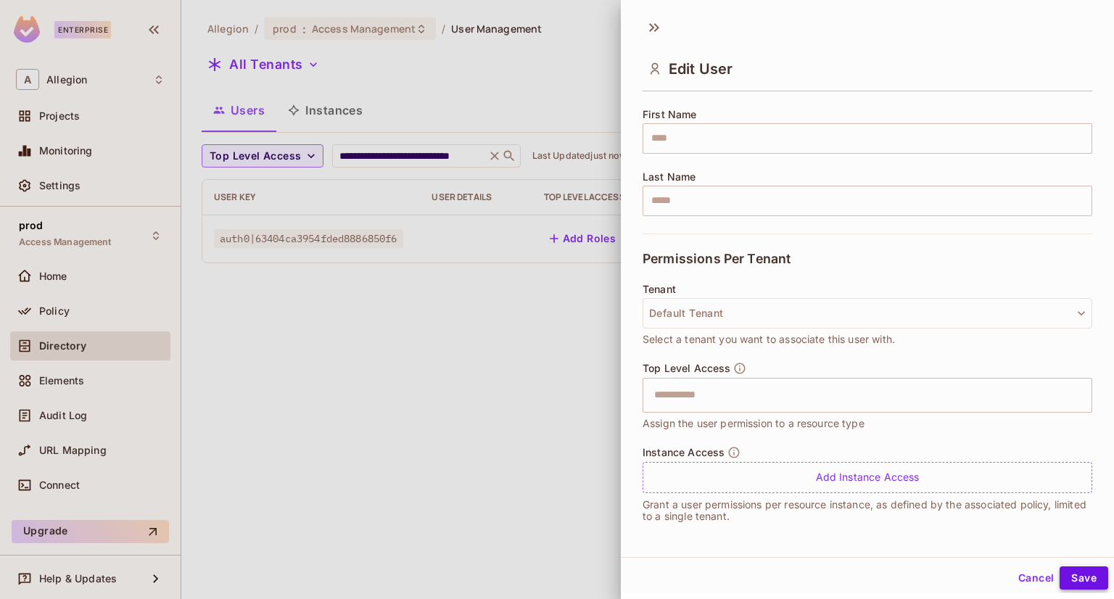
click at [1083, 578] on button "Save" at bounding box center [1083, 577] width 49 height 23
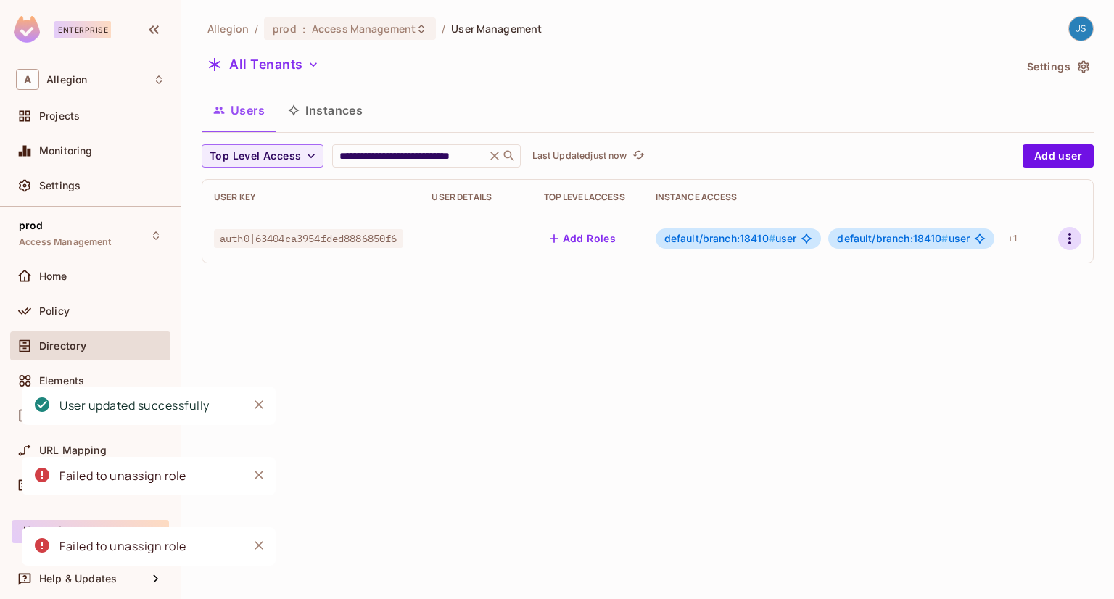
click at [1068, 231] on icon "button" at bounding box center [1069, 238] width 17 height 17
click at [989, 276] on div "Edit" at bounding box center [986, 272] width 20 height 15
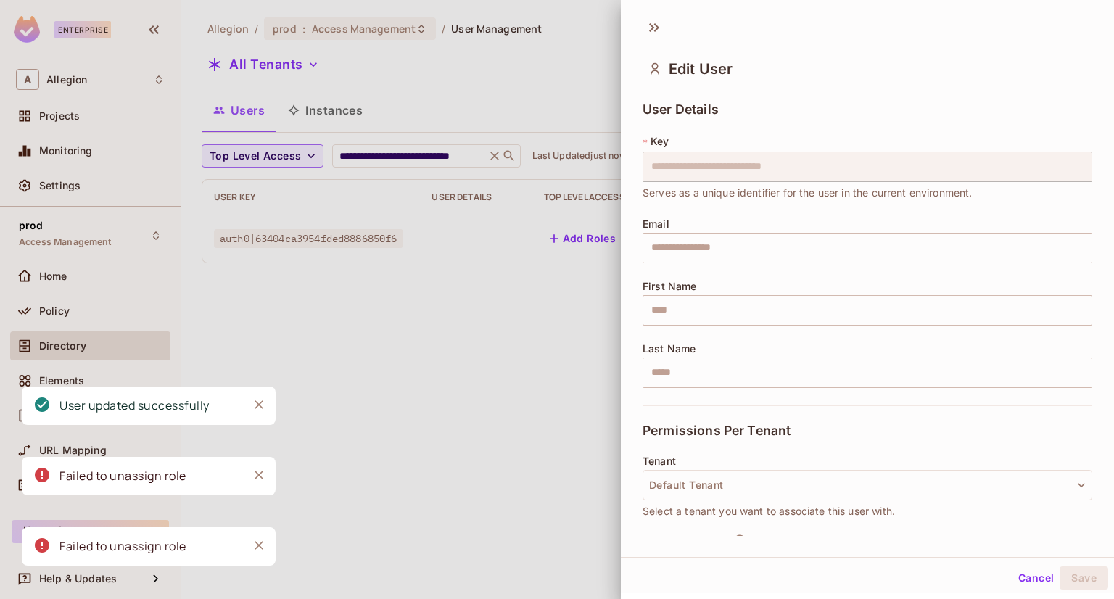
scroll to position [256, 0]
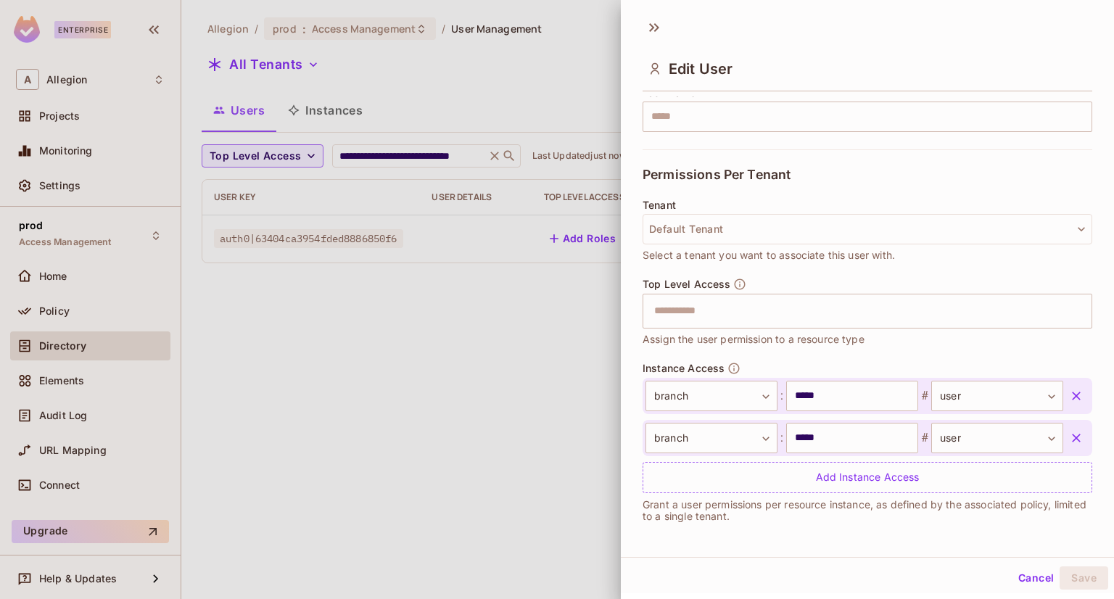
click at [1064, 392] on button "button" at bounding box center [1076, 396] width 26 height 26
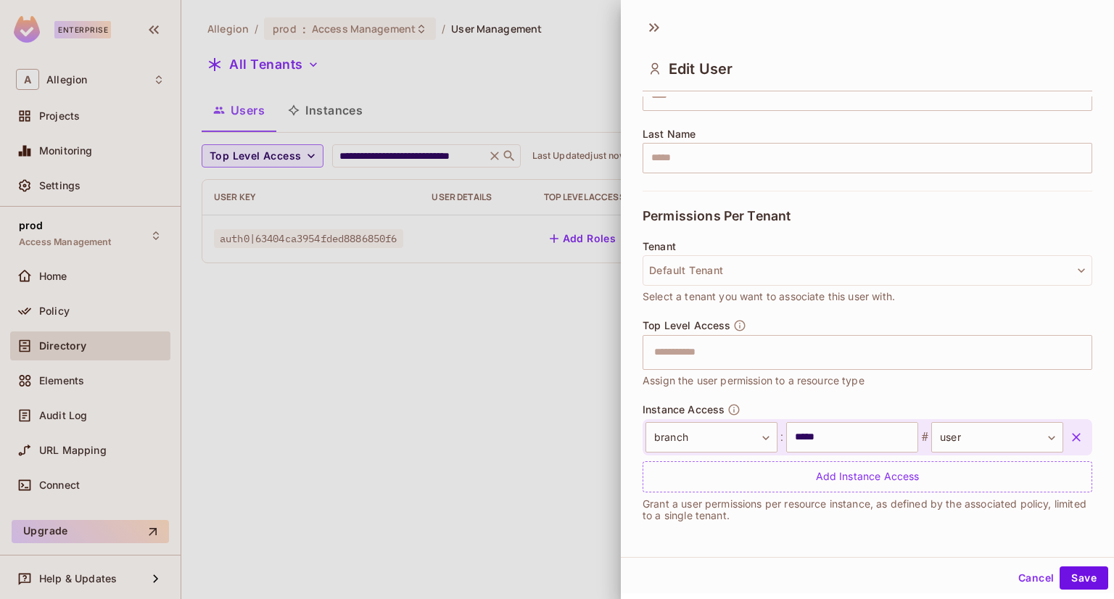
scroll to position [215, 0]
click at [1079, 566] on button "Save" at bounding box center [1083, 577] width 49 height 23
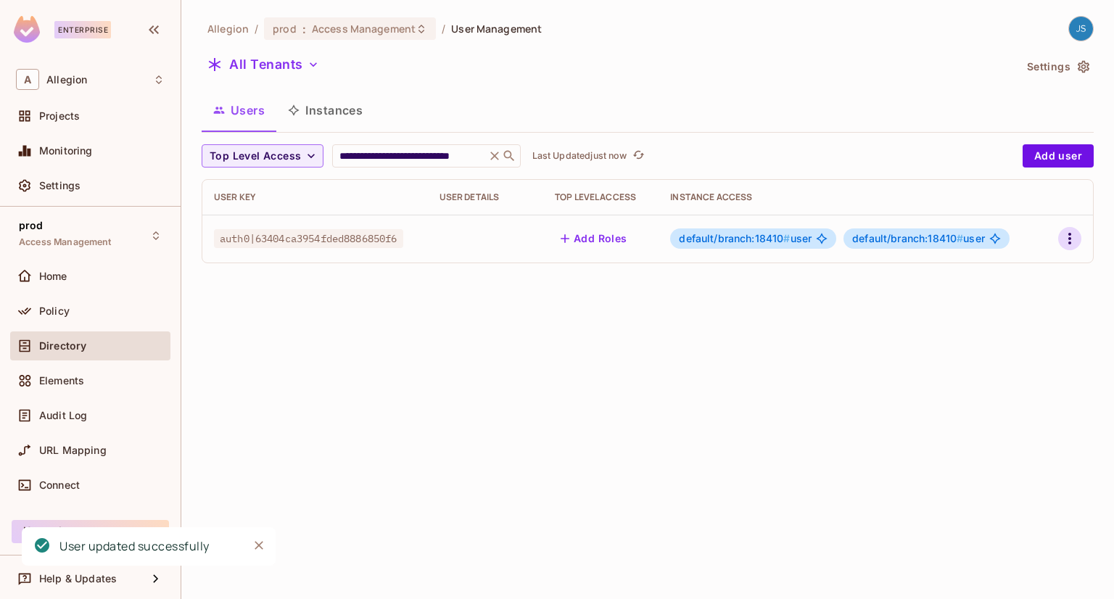
click at [1074, 228] on button "button" at bounding box center [1069, 238] width 23 height 23
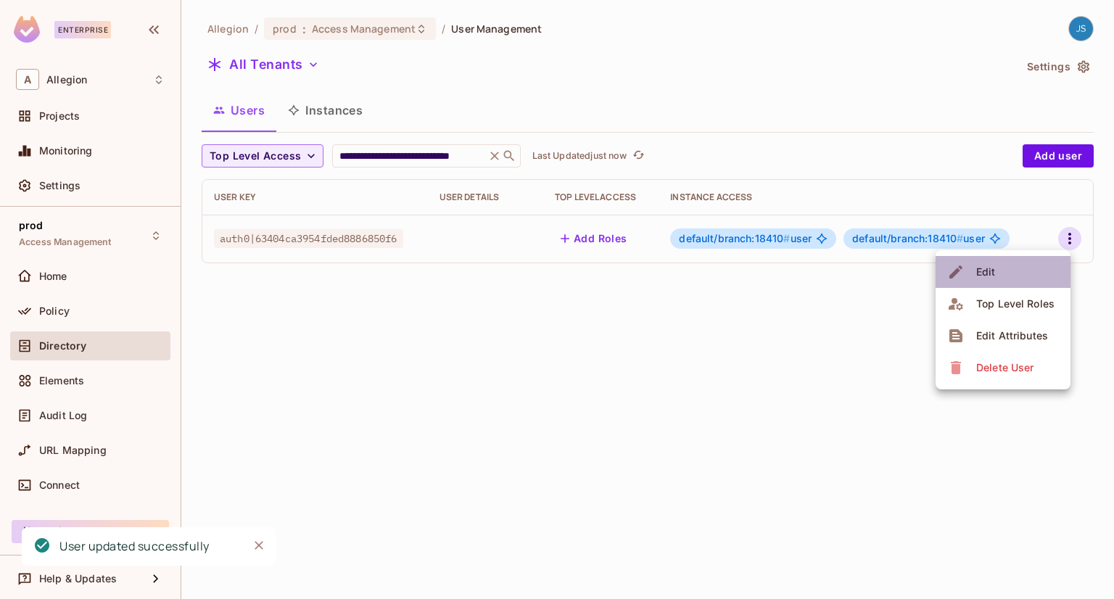
click at [1006, 271] on li "Edit" at bounding box center [1002, 272] width 135 height 32
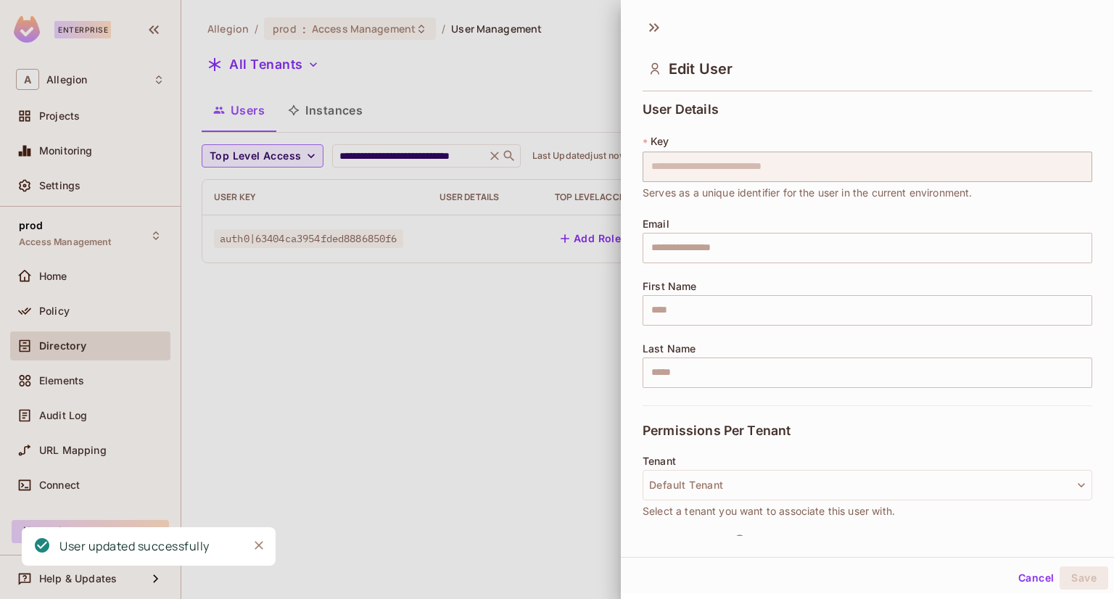
scroll to position [256, 0]
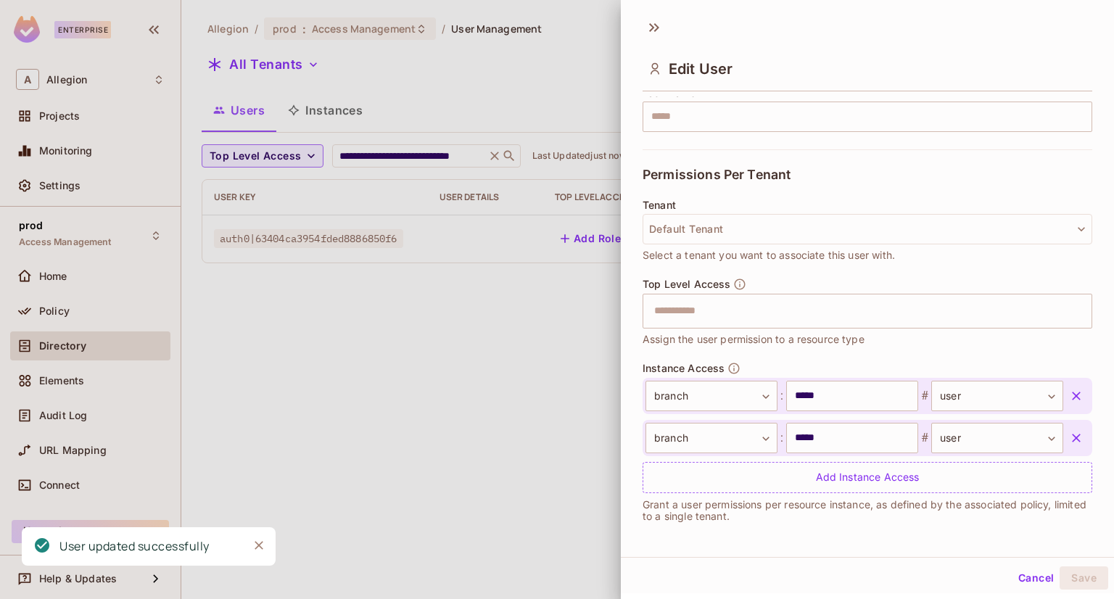
click at [1069, 440] on icon "button" at bounding box center [1076, 438] width 15 height 15
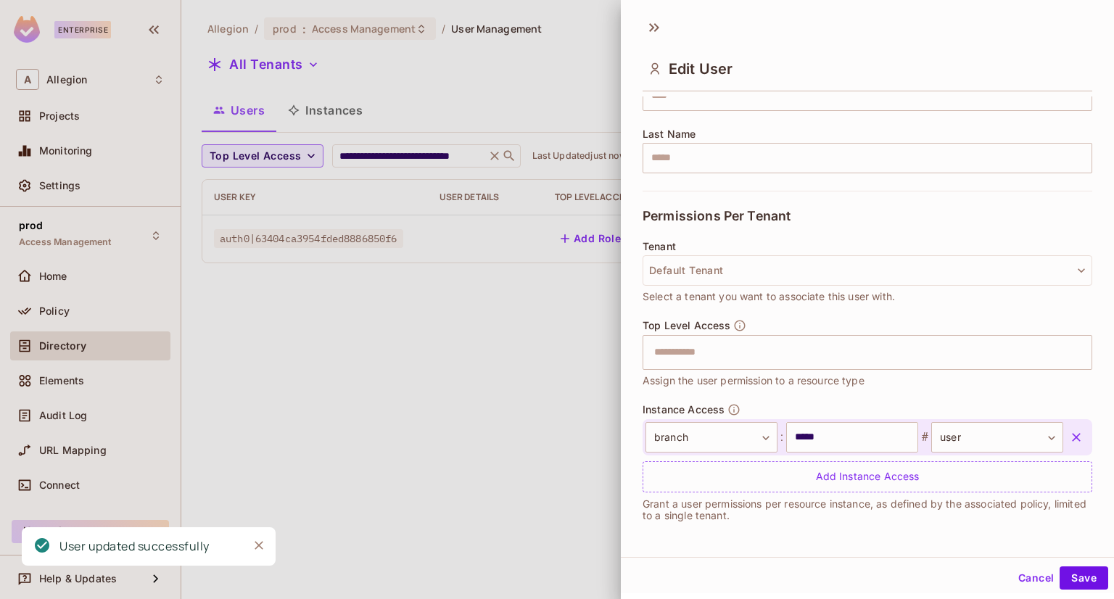
scroll to position [215, 0]
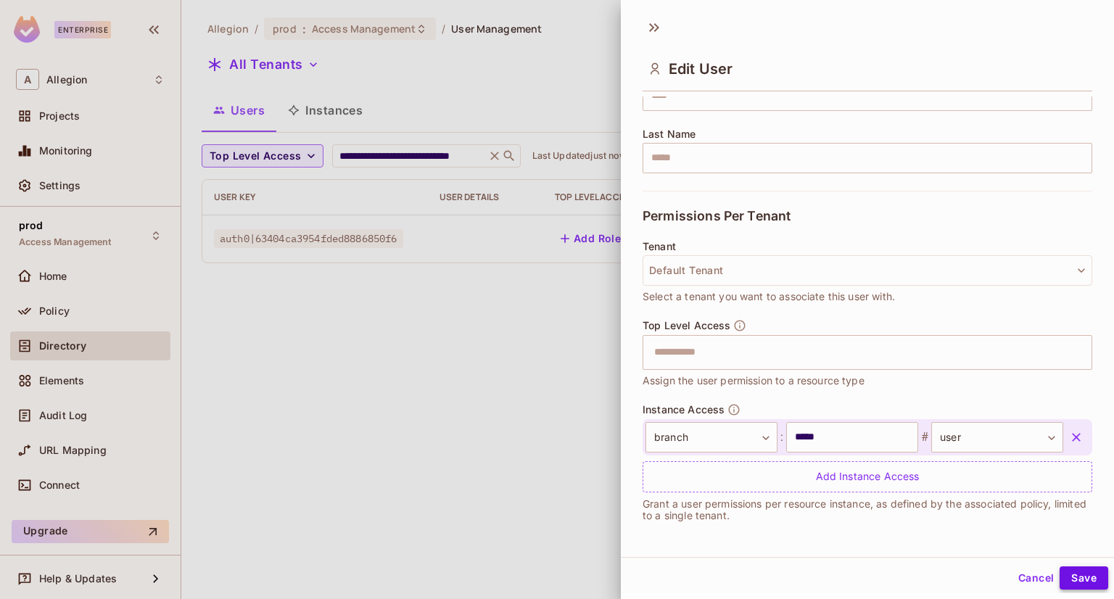
click at [1061, 579] on button "Save" at bounding box center [1083, 577] width 49 height 23
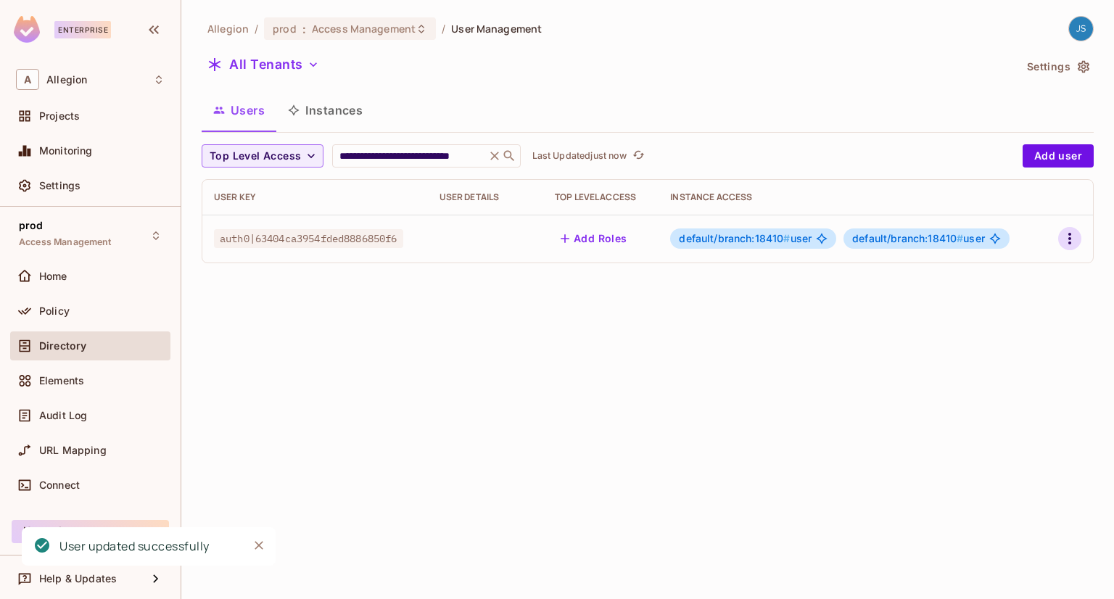
click at [1068, 238] on icon "button" at bounding box center [1069, 239] width 3 height 12
click at [1032, 267] on li "Edit" at bounding box center [1002, 272] width 135 height 32
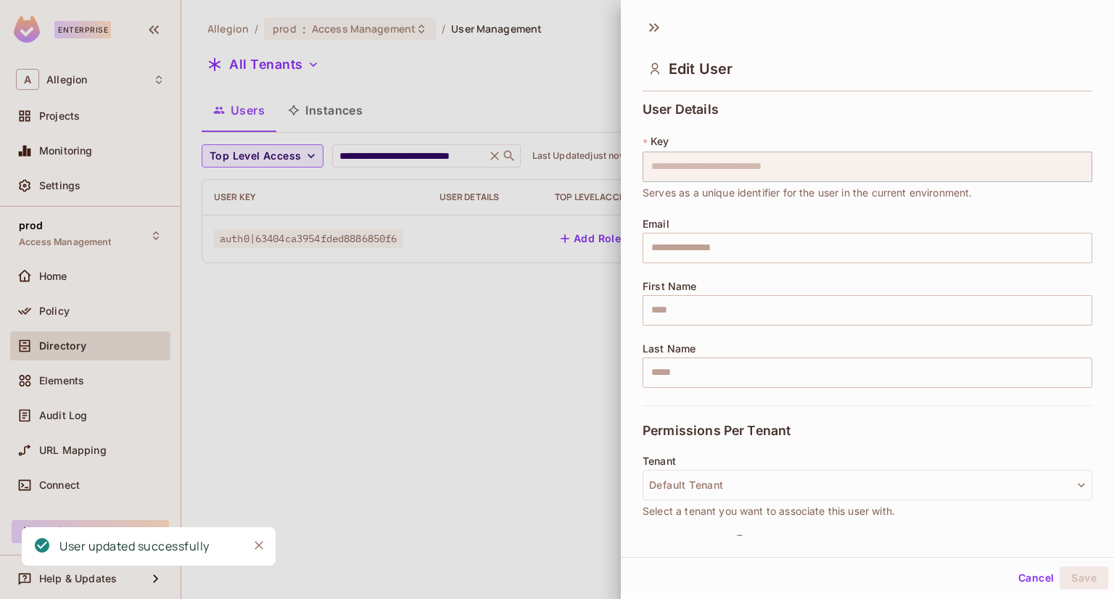
scroll to position [256, 0]
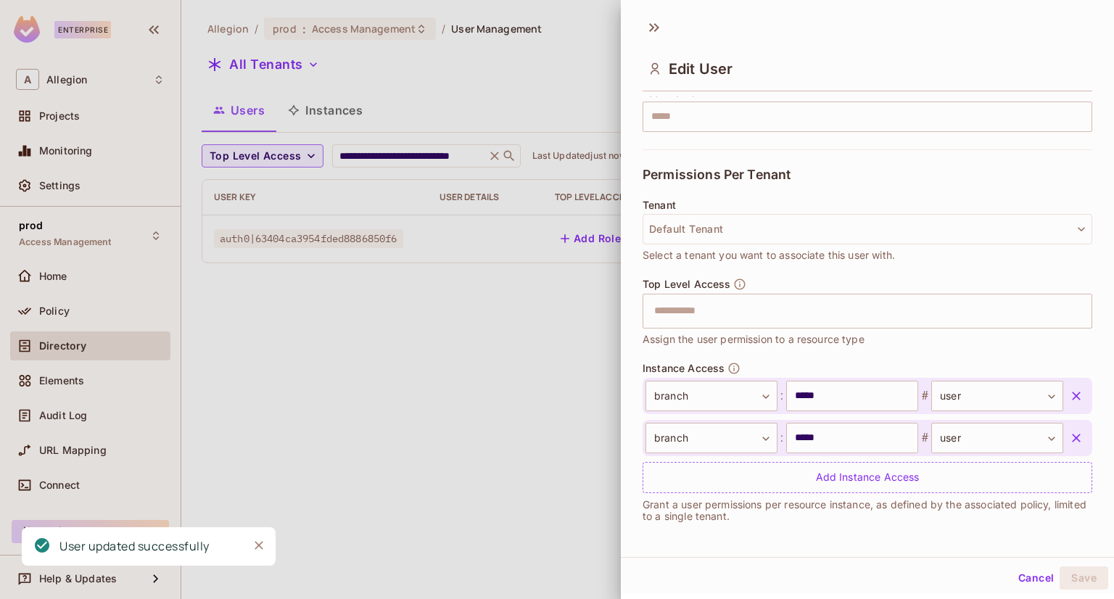
click at [1069, 398] on icon "button" at bounding box center [1076, 396] width 15 height 15
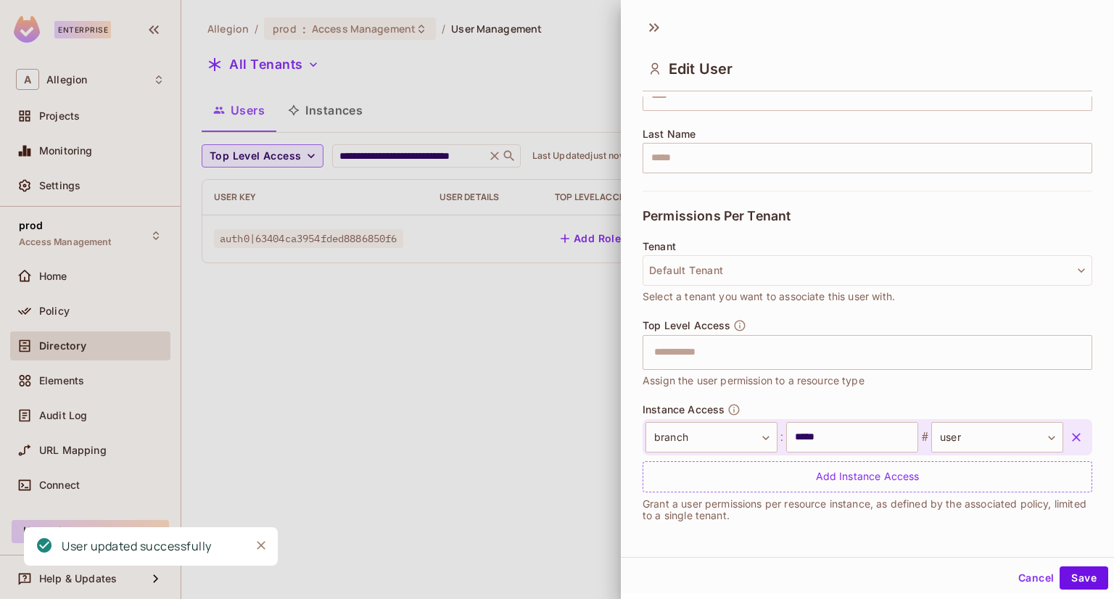
click at [1063, 427] on button "button" at bounding box center [1076, 437] width 26 height 26
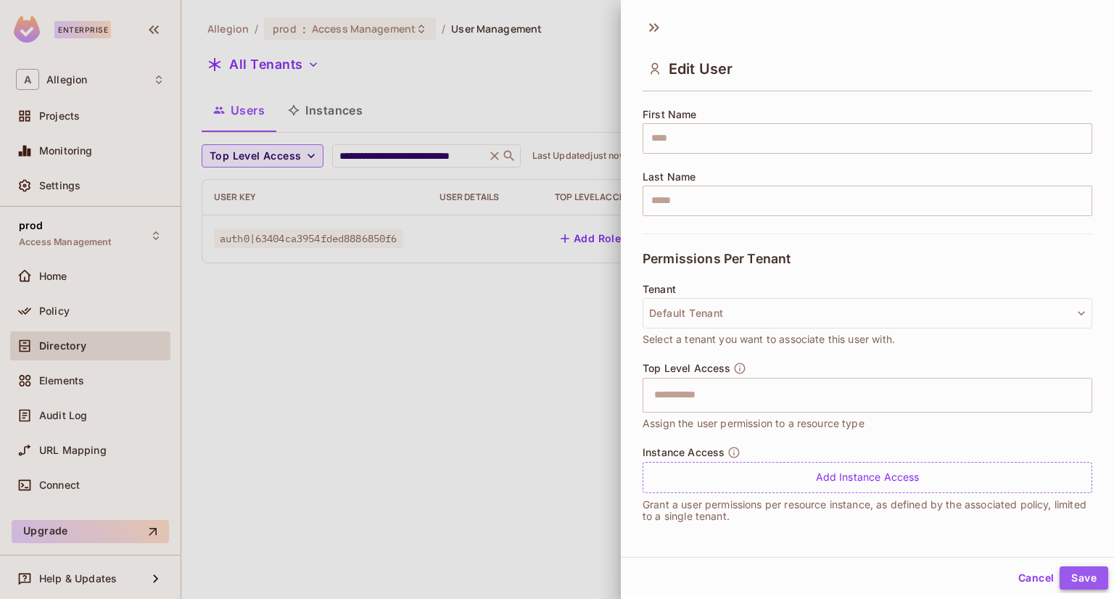
click at [1064, 581] on button "Save" at bounding box center [1083, 577] width 49 height 23
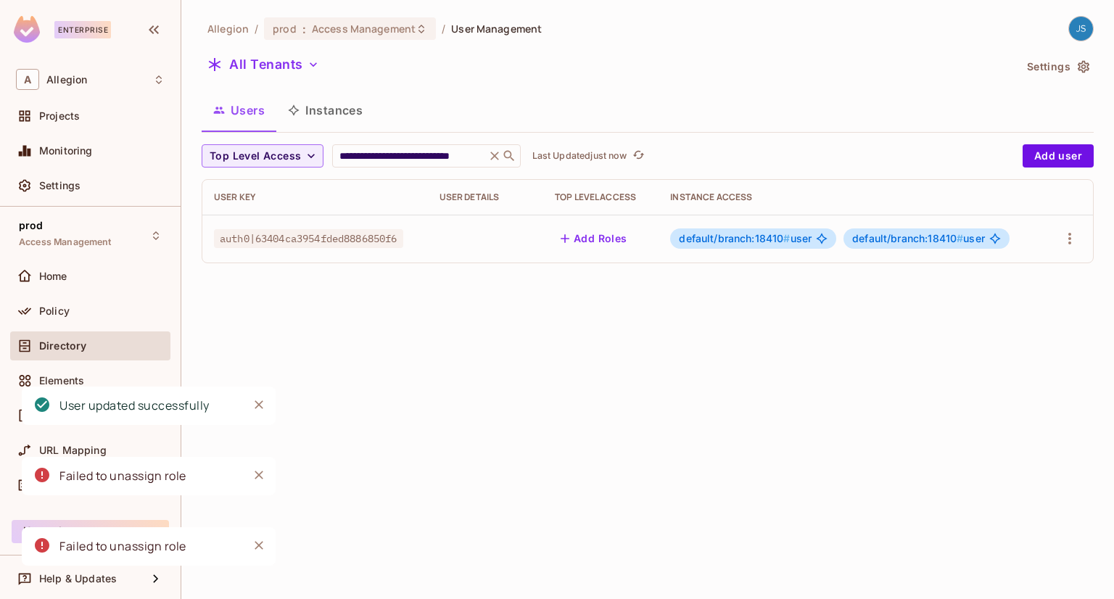
click at [365, 244] on span "auth0|63404ca3954fded8886850f6" at bounding box center [308, 238] width 189 height 19
copy span "auth0|63404ca3954fded8886850f6"
click at [1075, 247] on button "button" at bounding box center [1069, 238] width 23 height 23
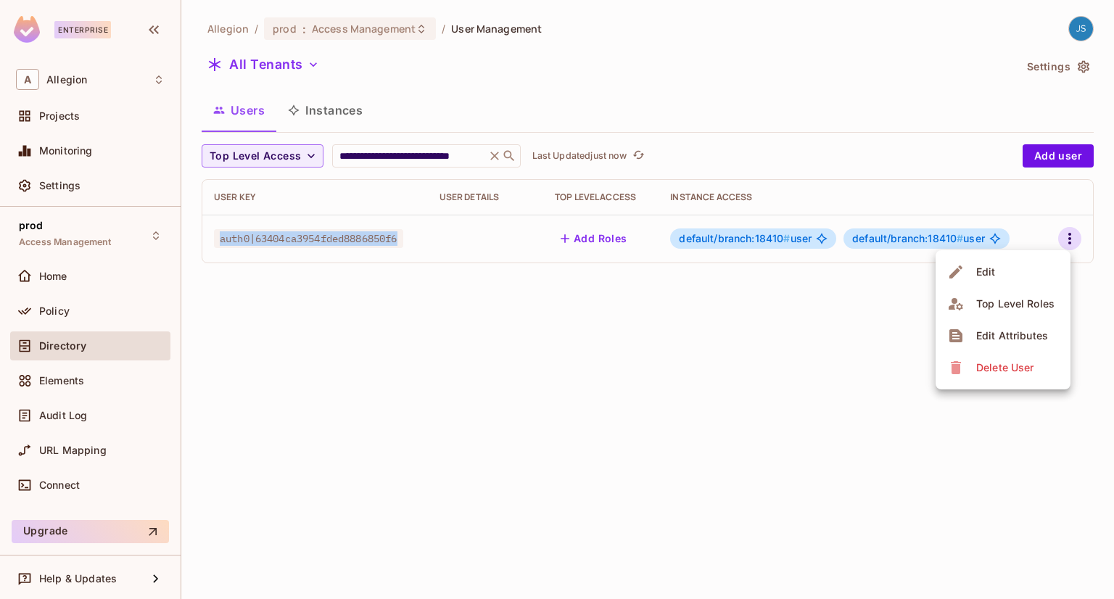
click at [973, 336] on span "Edit Attributes" at bounding box center [1012, 335] width 80 height 23
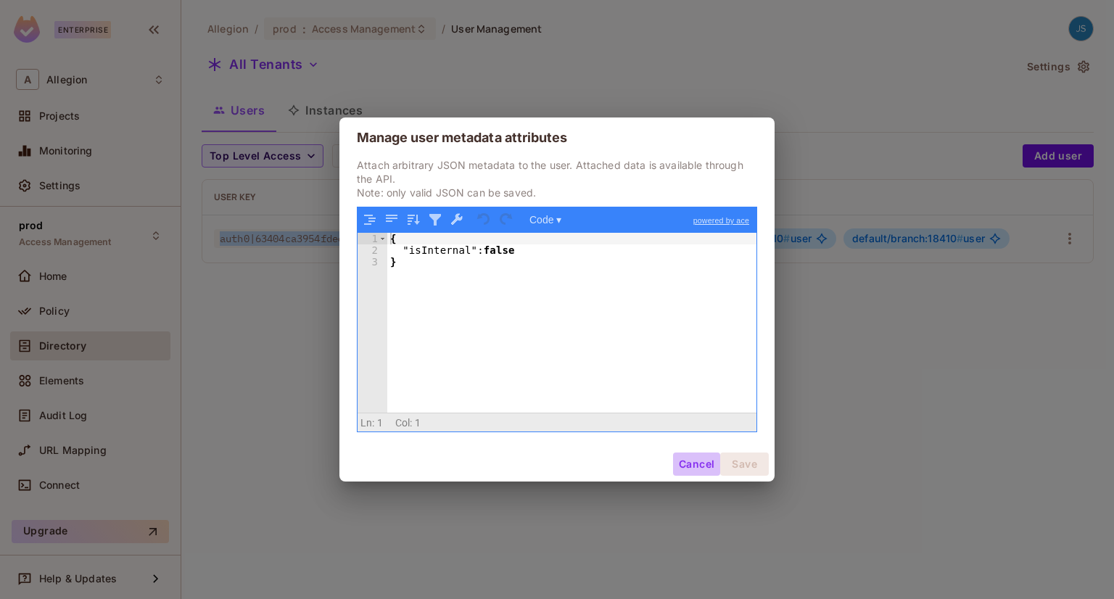
click at [695, 468] on button "Cancel" at bounding box center [696, 463] width 47 height 23
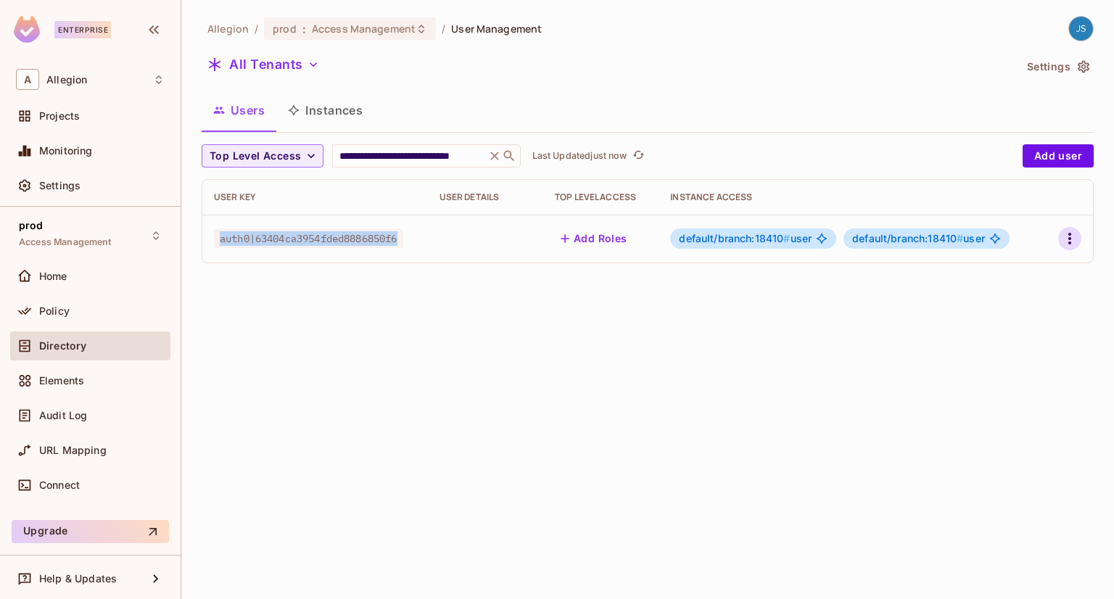
click at [1078, 244] on button "button" at bounding box center [1069, 238] width 23 height 23
click at [988, 371] on div "Delete User" at bounding box center [1004, 367] width 57 height 15
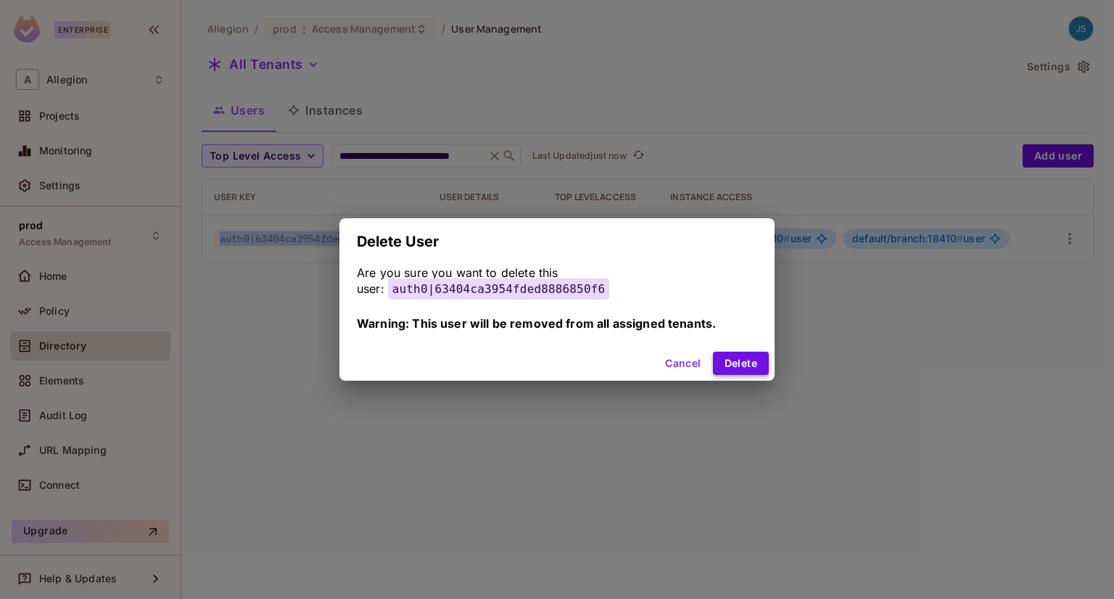
click at [759, 365] on button "Delete" at bounding box center [741, 363] width 56 height 23
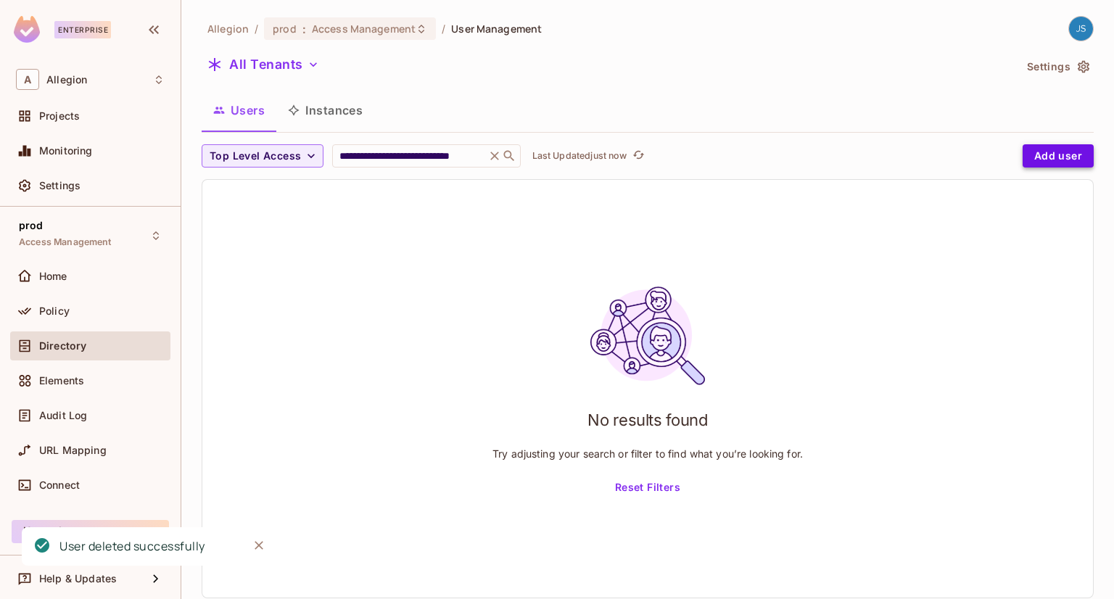
click at [1045, 156] on button "Add user" at bounding box center [1057, 155] width 71 height 23
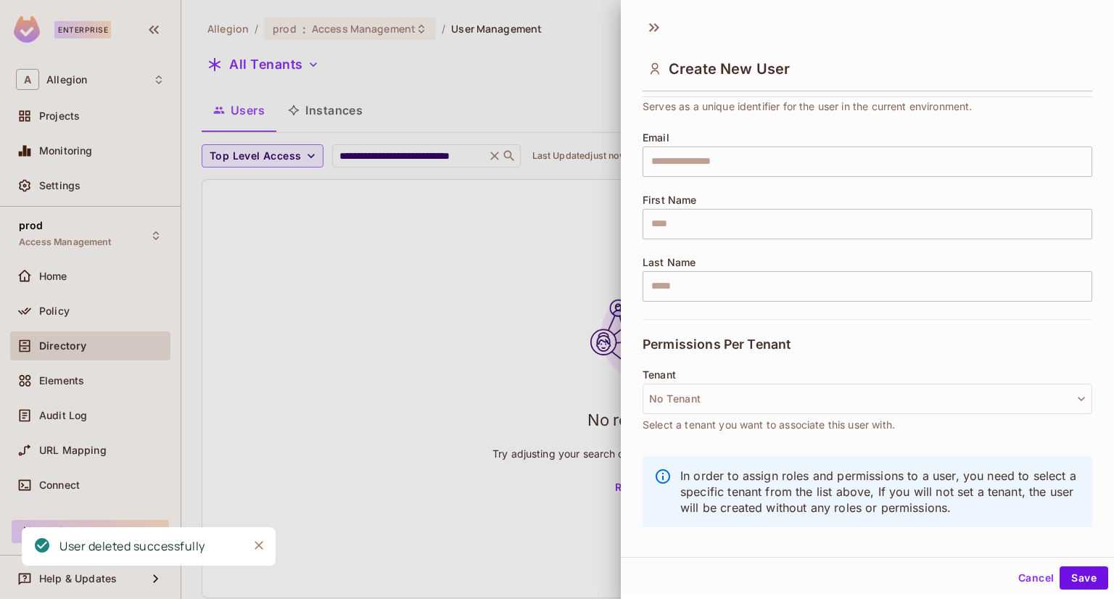
scroll to position [86, 0]
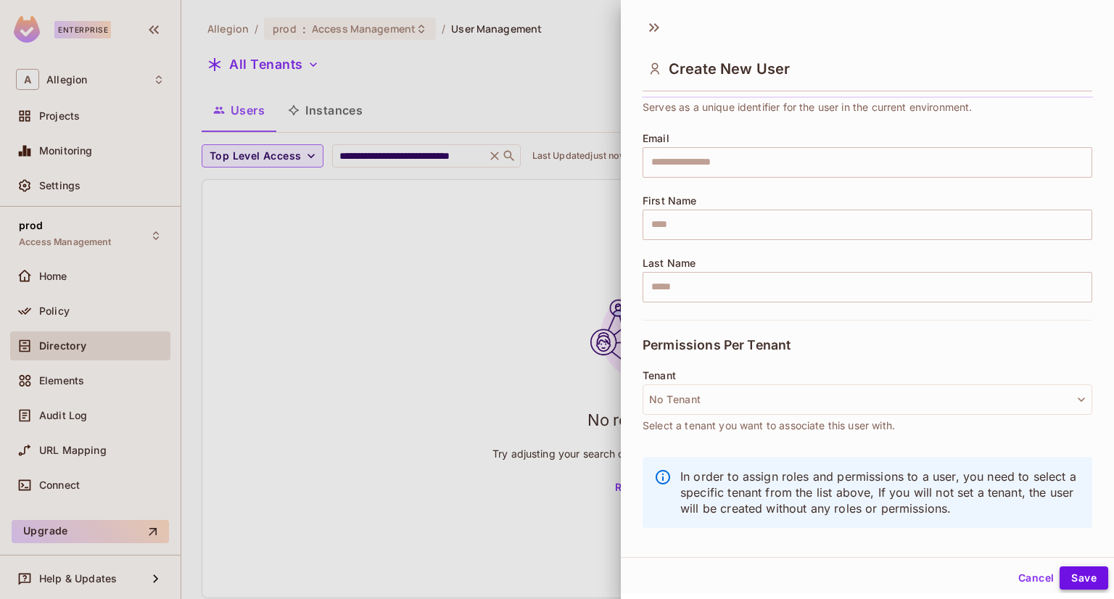
type input "**********"
click at [1075, 584] on button "Save" at bounding box center [1083, 577] width 49 height 23
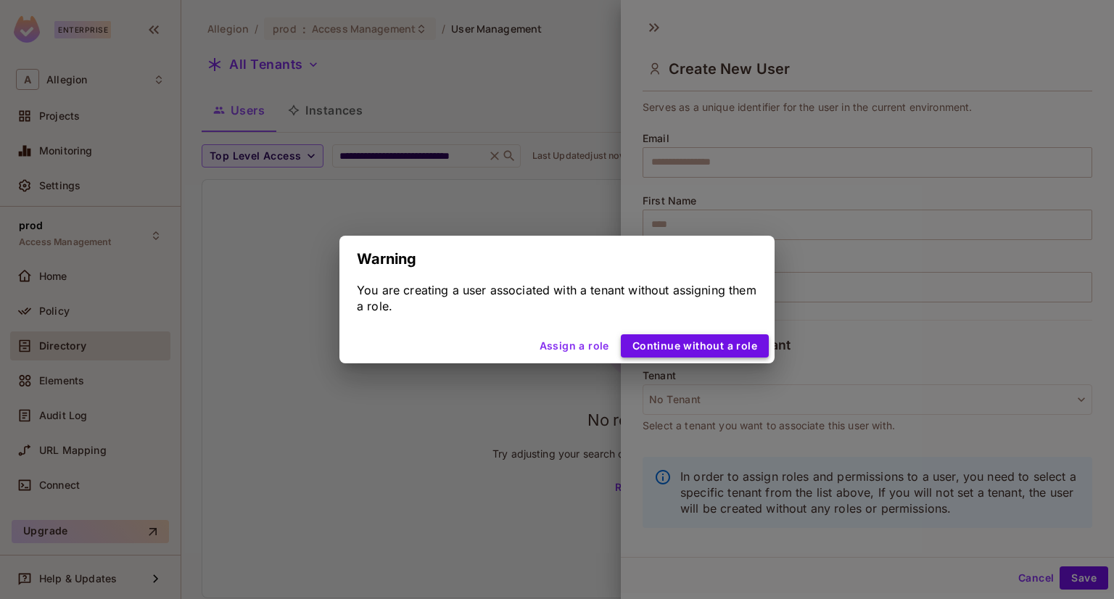
click at [701, 349] on button "Continue without a role" at bounding box center [695, 345] width 148 height 23
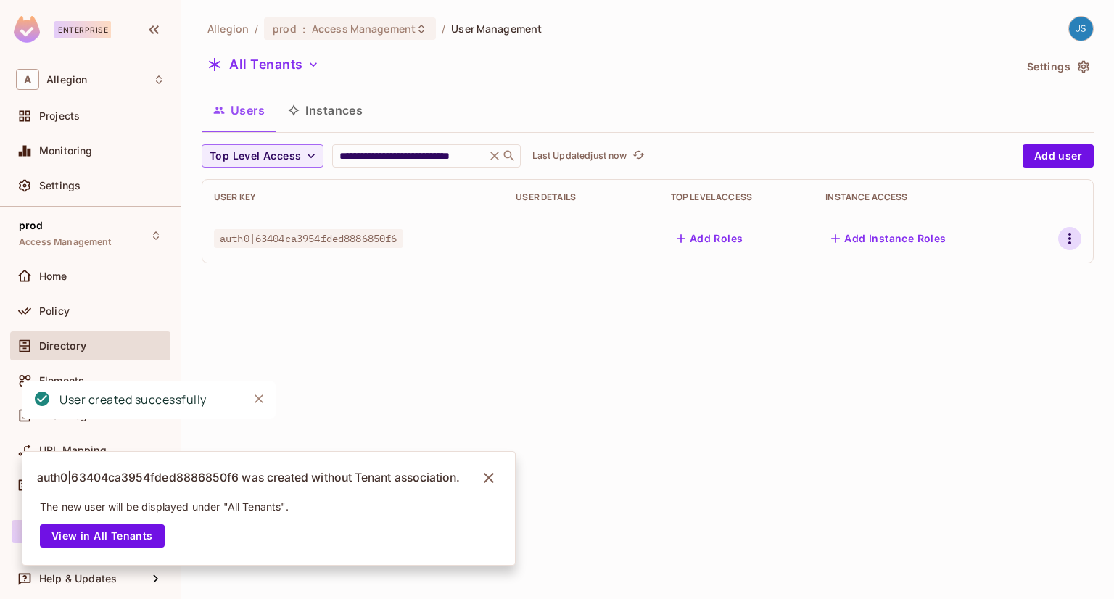
click at [1076, 241] on icon "button" at bounding box center [1069, 238] width 17 height 17
click at [1007, 328] on span "Edit Attributes" at bounding box center [1012, 335] width 80 height 23
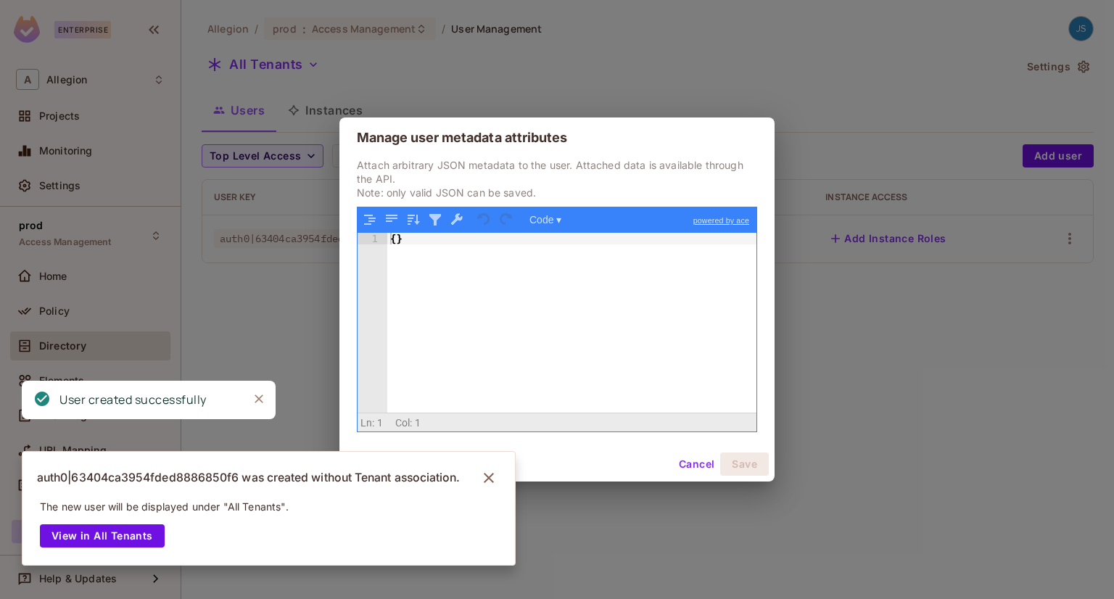
click at [596, 270] on div "{ }" at bounding box center [571, 334] width 369 height 203
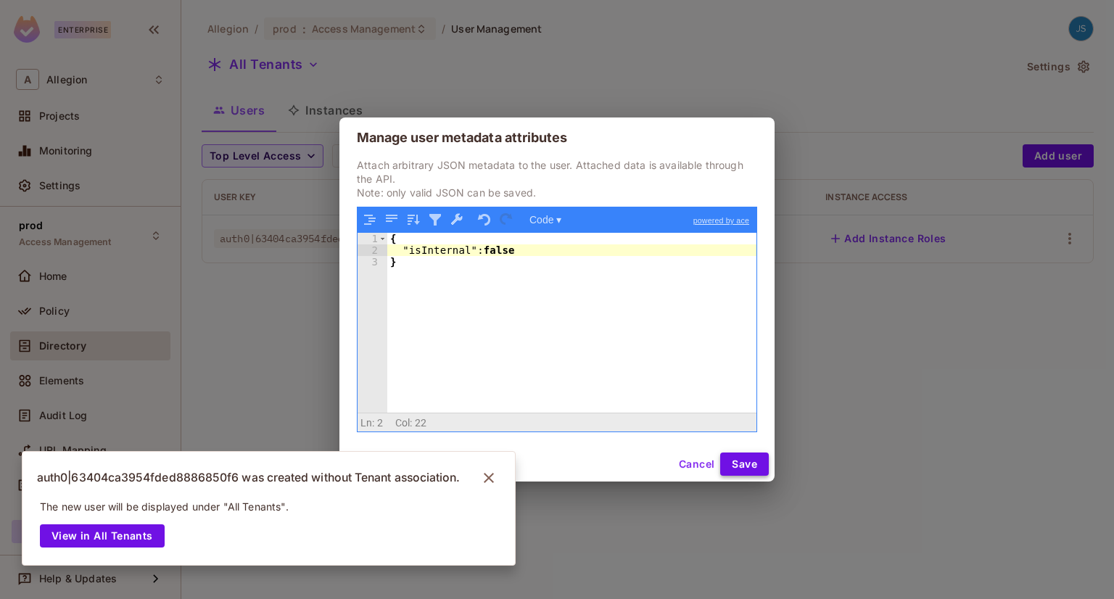
click at [725, 459] on button "Save" at bounding box center [744, 463] width 49 height 23
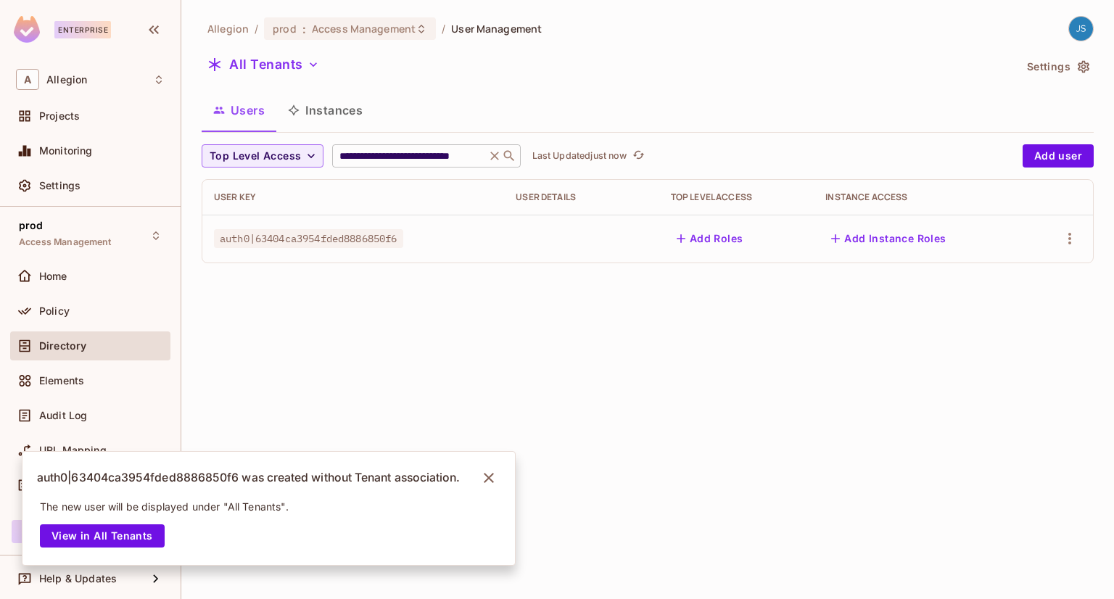
click at [498, 162] on icon at bounding box center [494, 156] width 15 height 15
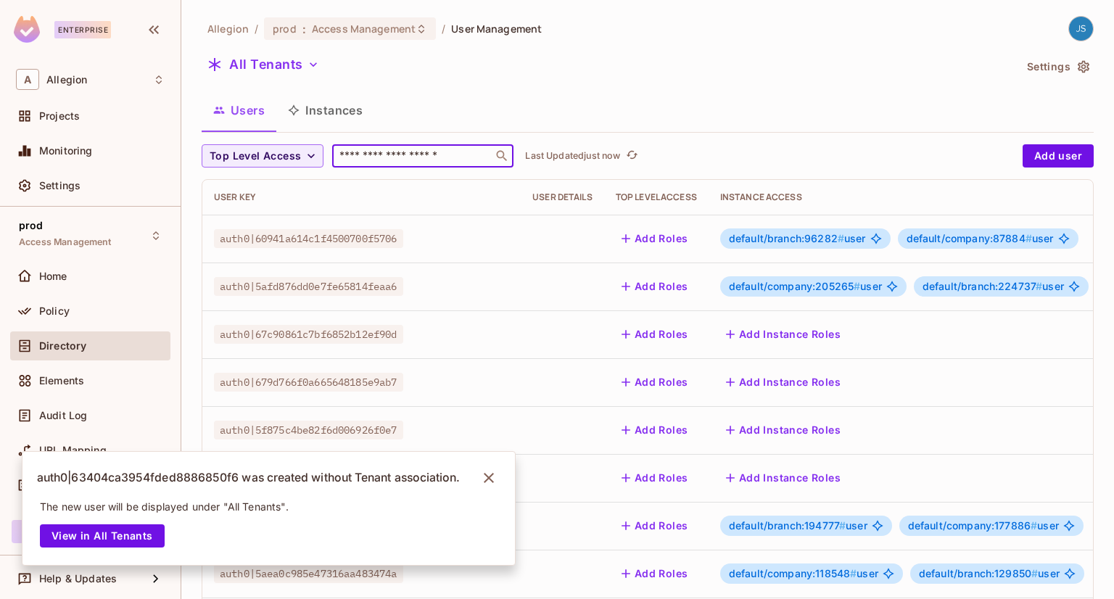
click at [415, 153] on input "text" at bounding box center [412, 156] width 152 height 15
paste input "**********"
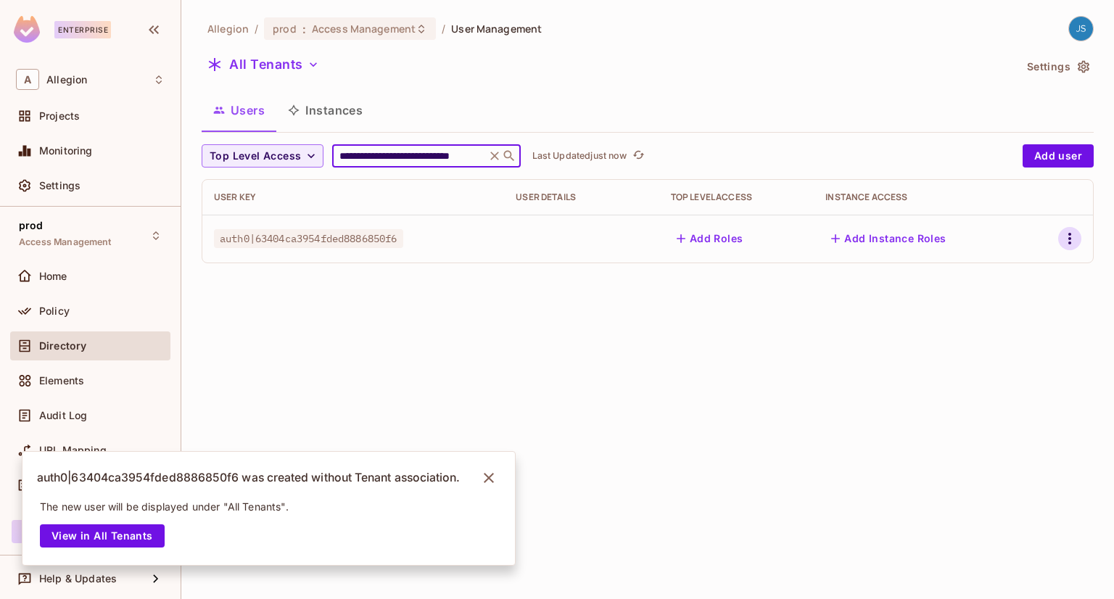
click at [1069, 236] on icon "button" at bounding box center [1069, 238] width 17 height 17
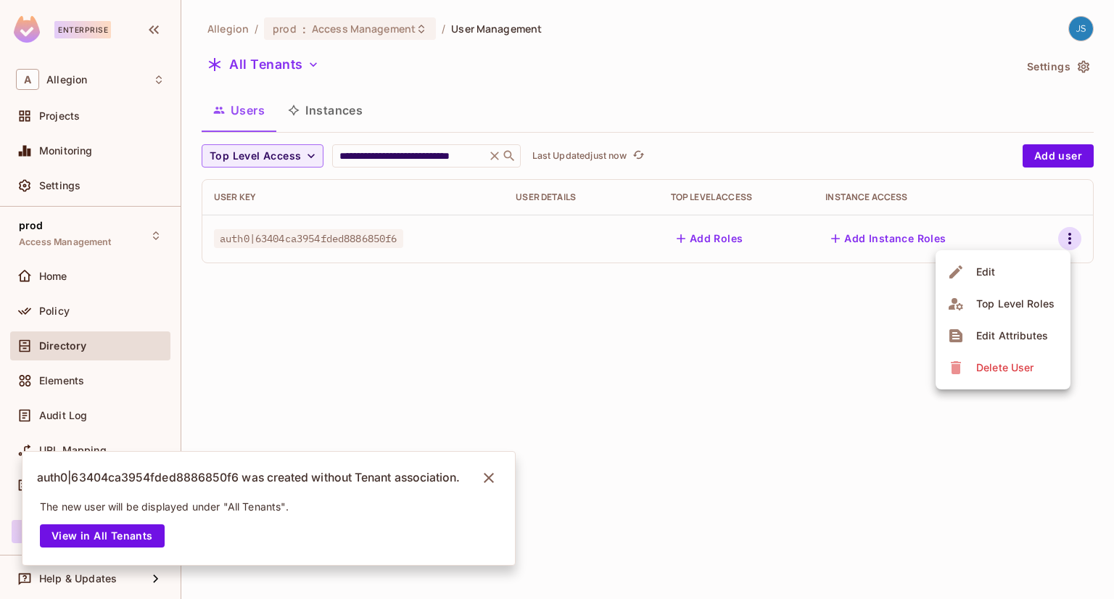
scroll to position [0, 0]
click at [1003, 327] on span "Edit Attributes" at bounding box center [1012, 335] width 80 height 23
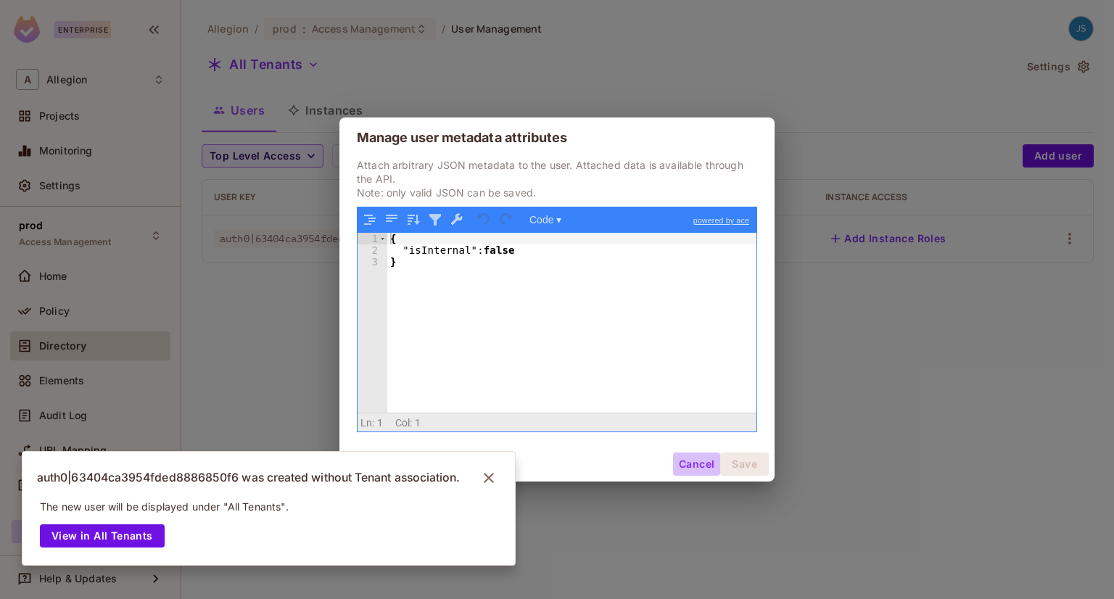
click at [691, 463] on button "Cancel" at bounding box center [696, 463] width 47 height 23
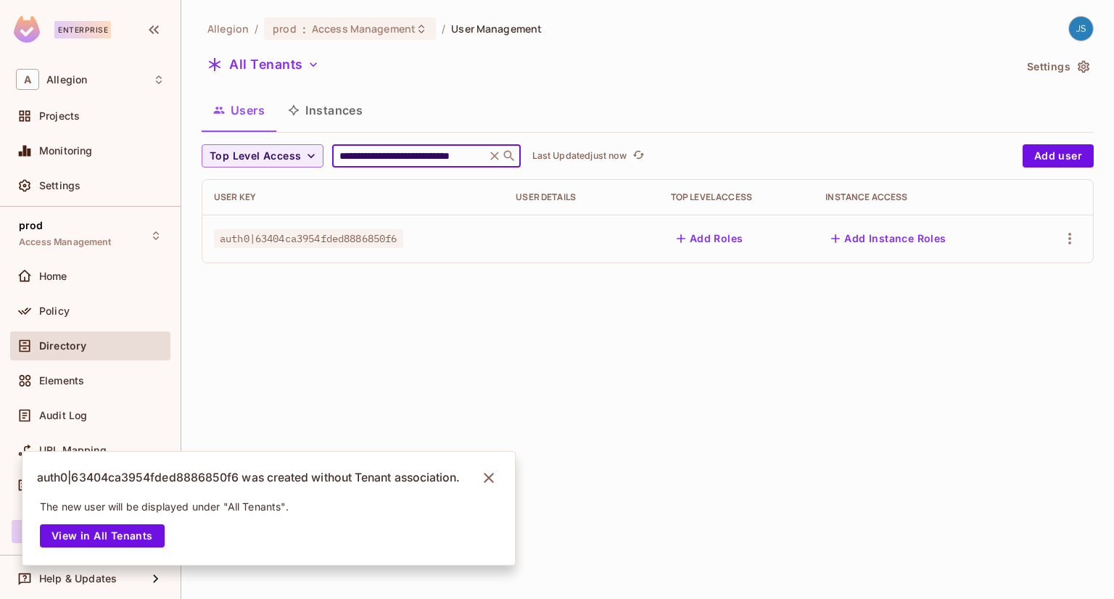
click at [345, 157] on input "**********" at bounding box center [408, 156] width 144 height 15
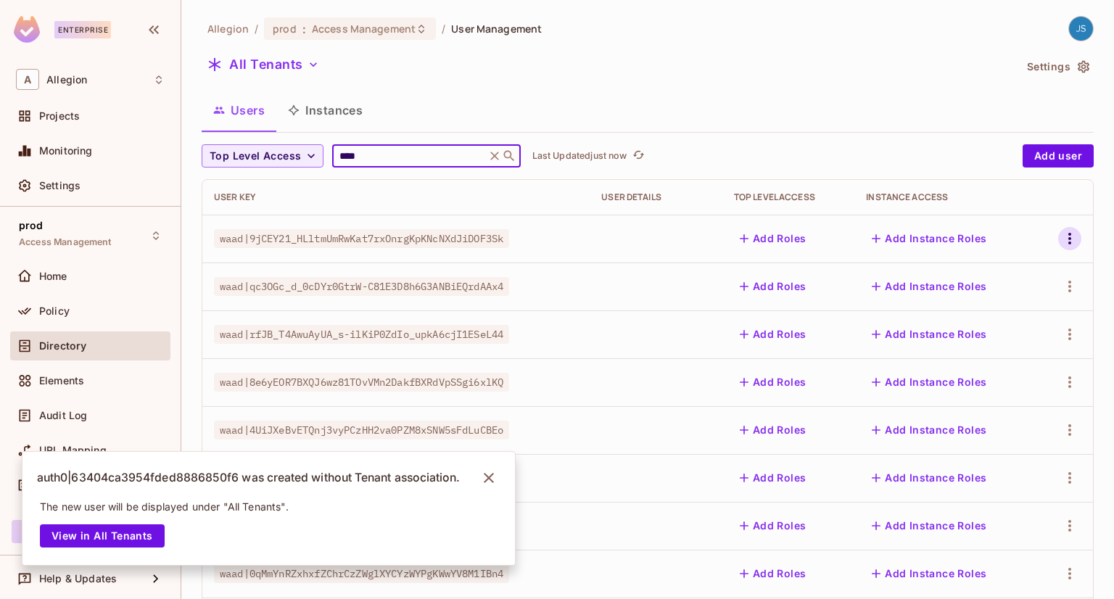
click at [1061, 242] on icon "button" at bounding box center [1069, 238] width 17 height 17
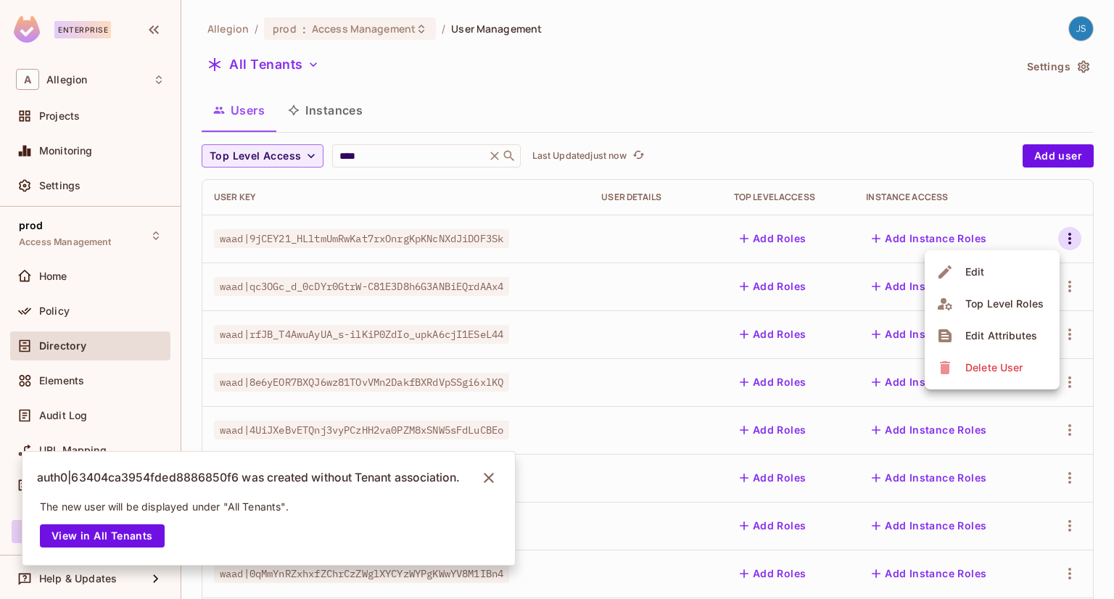
click at [1011, 323] on li "Edit Attributes" at bounding box center [991, 336] width 135 height 32
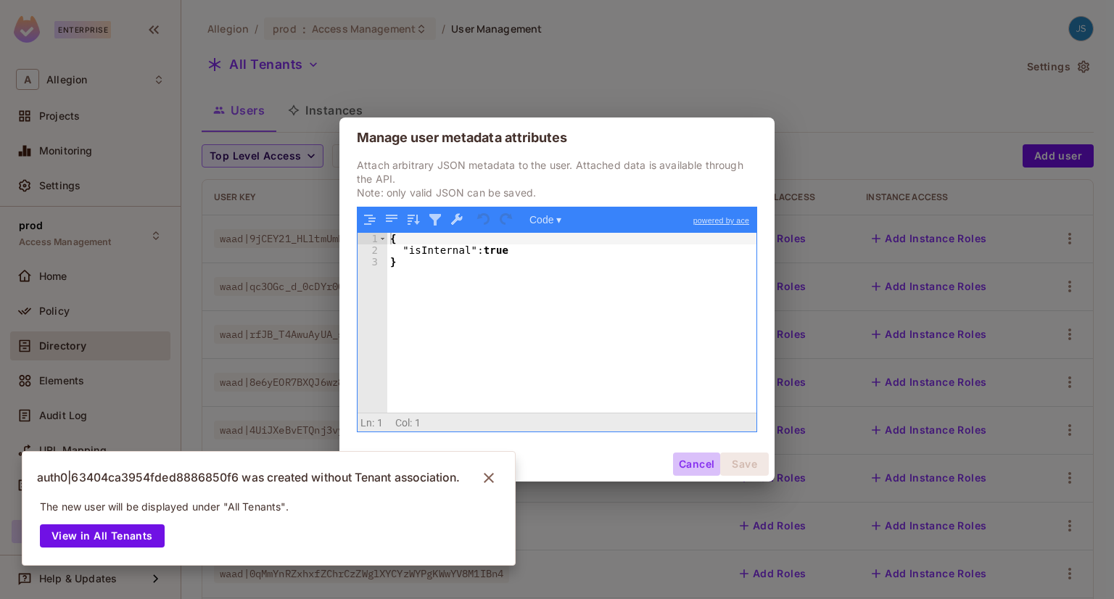
click at [683, 456] on button "Cancel" at bounding box center [696, 463] width 47 height 23
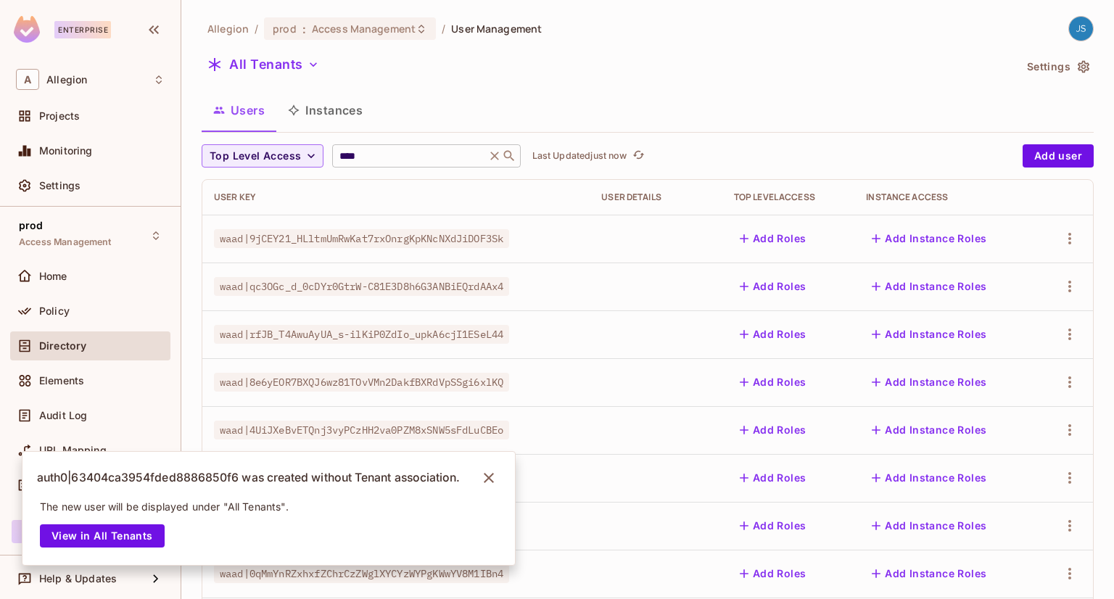
click at [378, 147] on div "**** ​" at bounding box center [426, 155] width 188 height 23
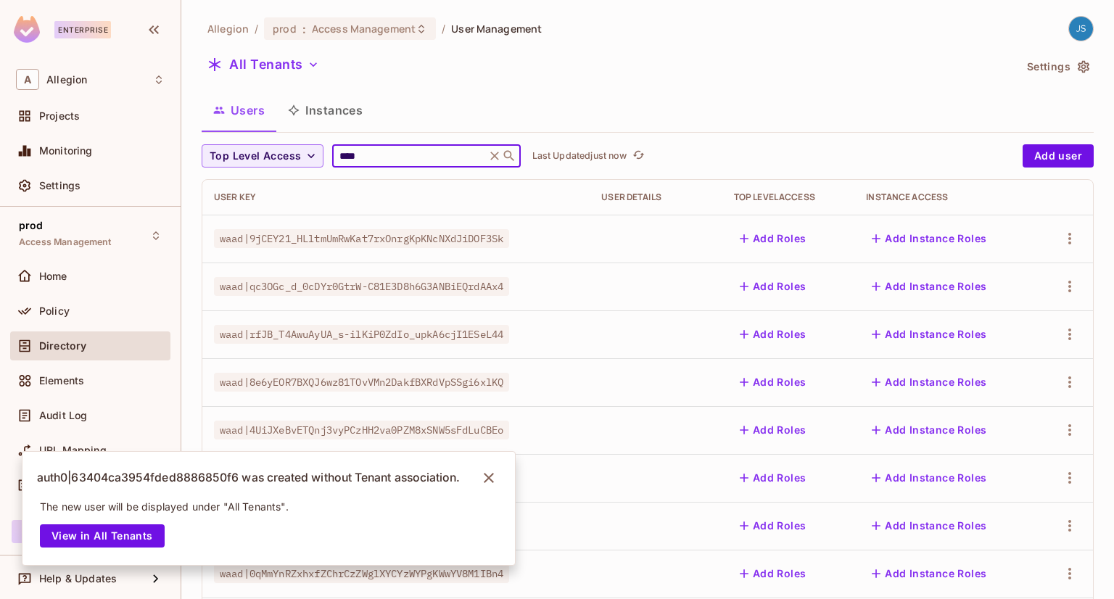
click at [378, 147] on div "**** ​" at bounding box center [426, 155] width 188 height 23
click at [377, 151] on input "****" at bounding box center [408, 156] width 144 height 15
paste input "**********"
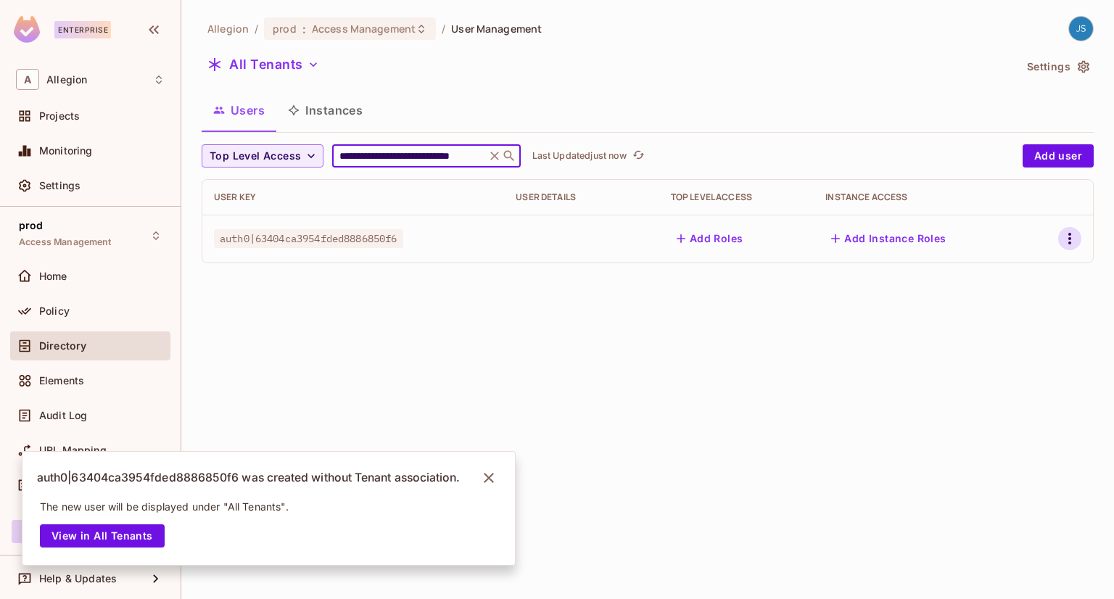
type input "**********"
click at [1061, 244] on icon "button" at bounding box center [1069, 238] width 17 height 17
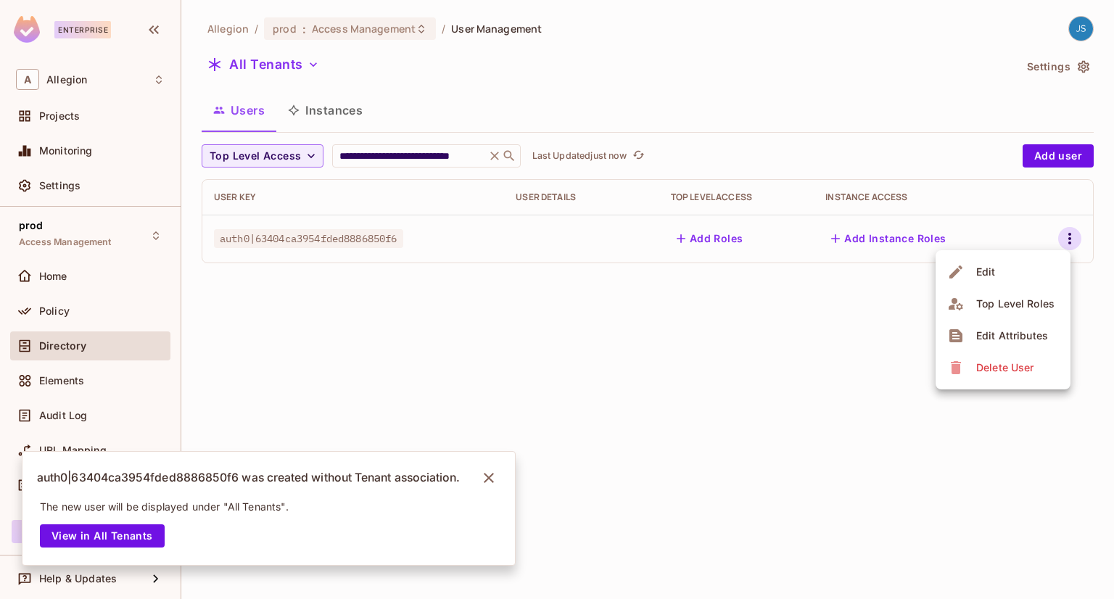
scroll to position [0, 0]
click at [1022, 263] on li "Edit" at bounding box center [1002, 272] width 135 height 32
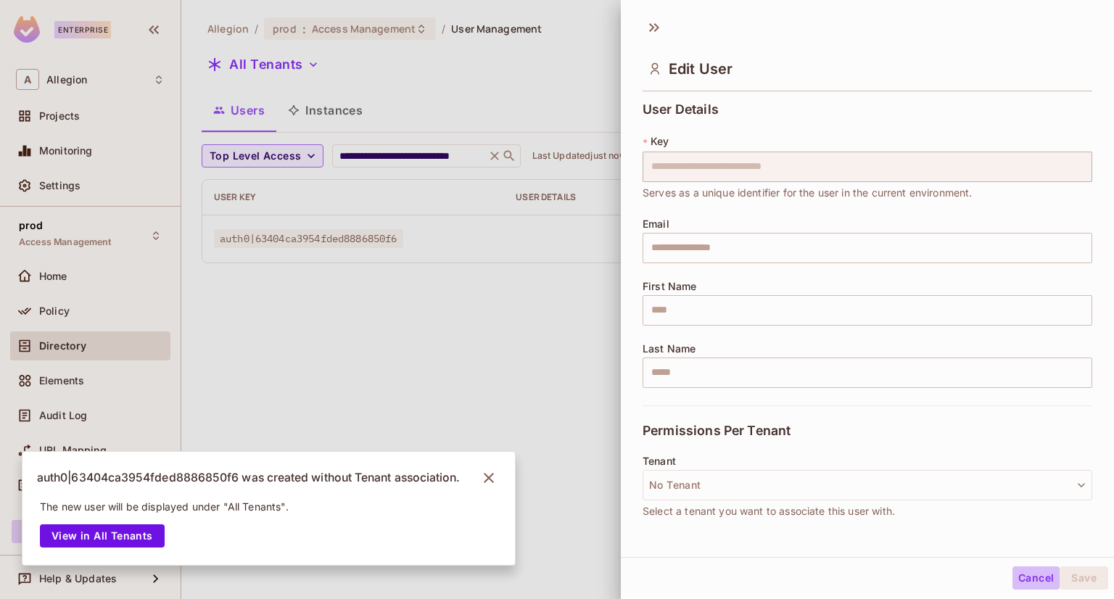
click at [1015, 584] on button "Cancel" at bounding box center [1035, 577] width 47 height 23
